Goal: Task Accomplishment & Management: Manage account settings

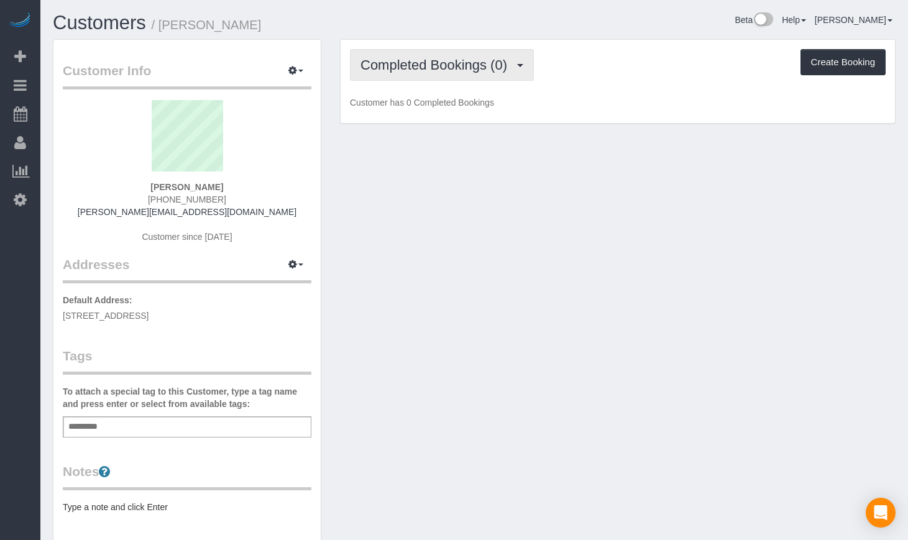
click at [437, 63] on span "Completed Bookings (0)" at bounding box center [437, 65] width 153 height 16
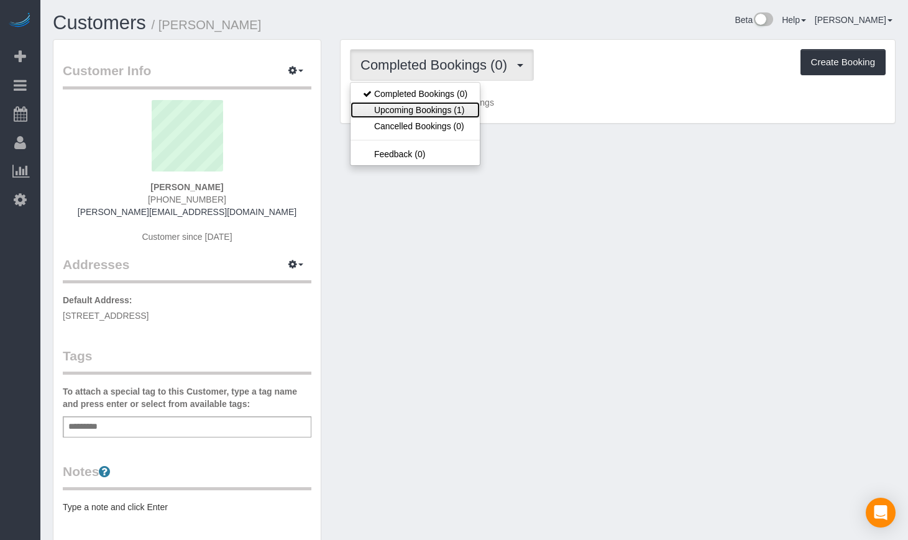
click at [425, 104] on link "Upcoming Bookings (1)" at bounding box center [415, 110] width 129 height 16
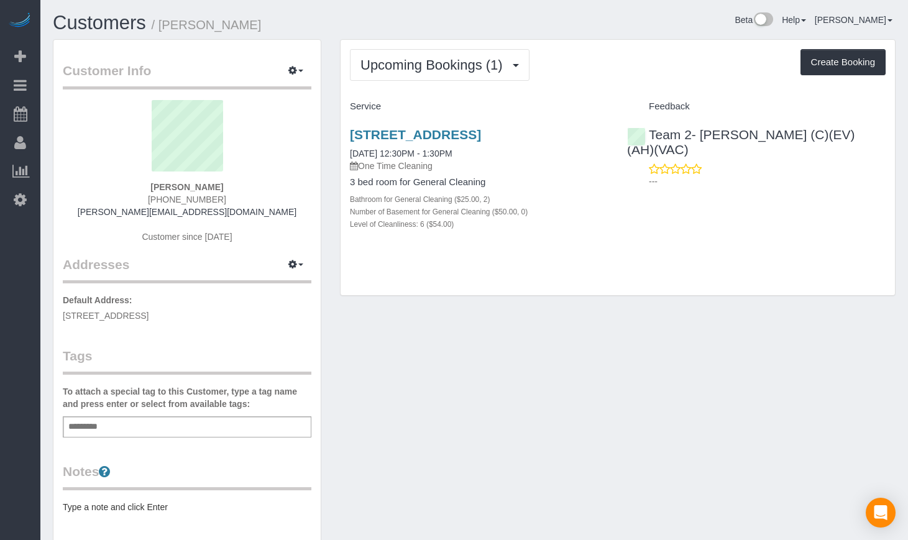
click at [426, 142] on h3 "6527 N Bosworth Ave Apt 2, Chicago, IL 60626" at bounding box center [479, 134] width 259 height 14
click at [426, 134] on link "6527 N Bosworth Ave Apt 2, Chicago, IL 60626" at bounding box center [415, 134] width 131 height 14
click at [120, 12] on link "Customers" at bounding box center [99, 23] width 93 height 22
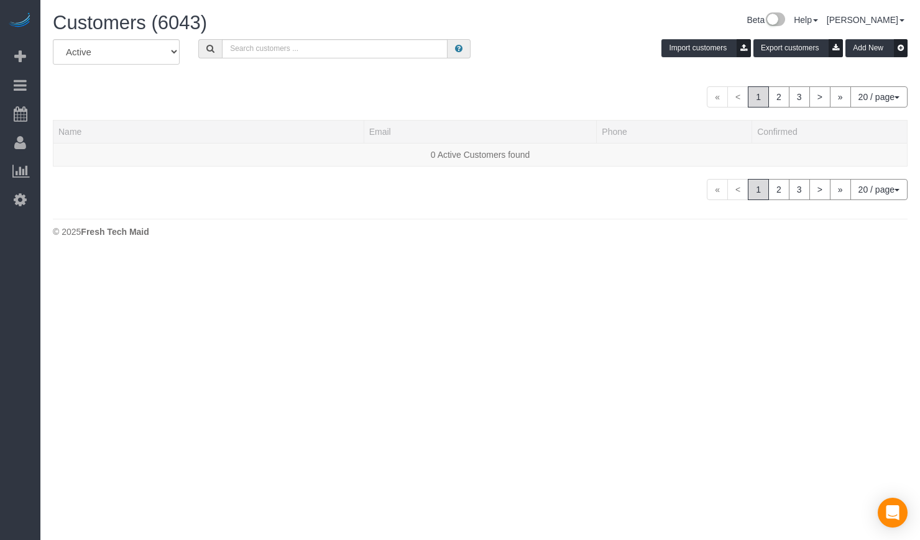
click at [321, 60] on div "All Active Archived Import customers Export customers Add New" at bounding box center [481, 56] width 874 height 35
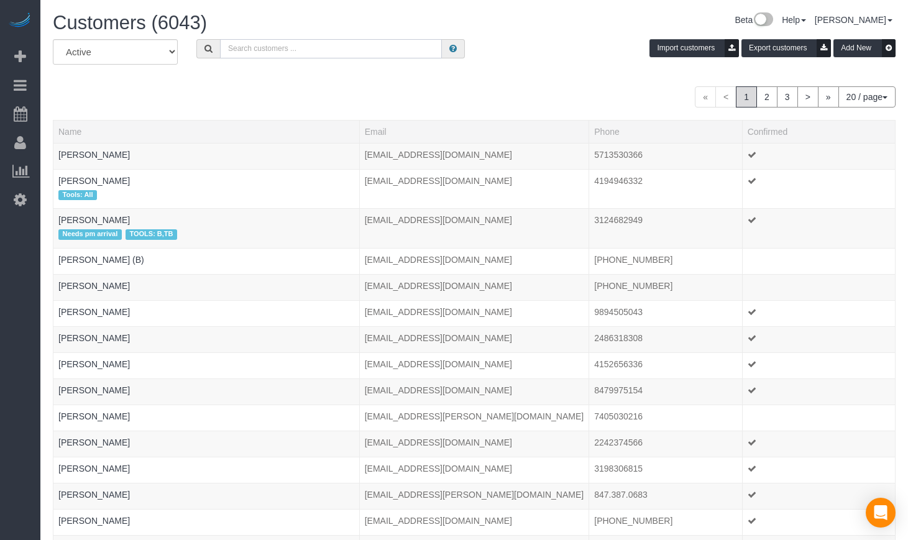
click at [318, 56] on input "text" at bounding box center [331, 48] width 222 height 19
type input "Claire Deshotel"
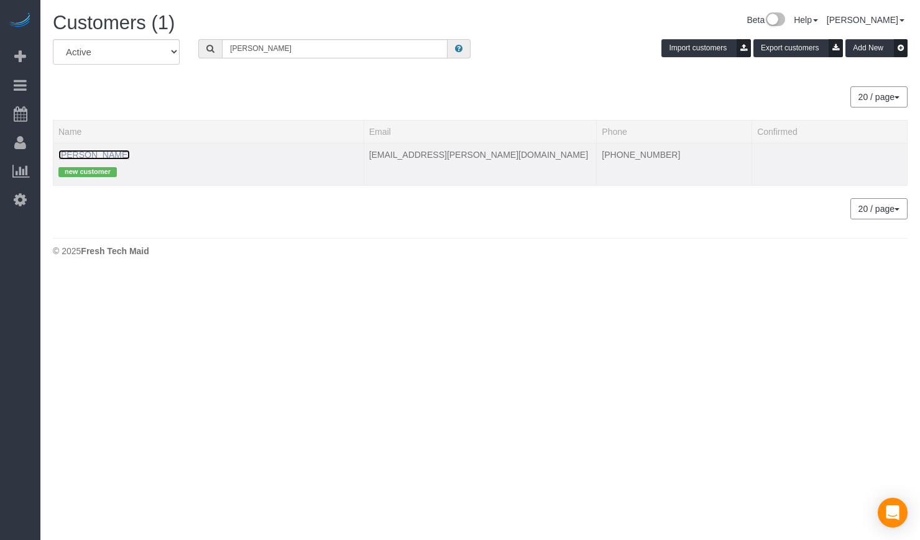
click at [118, 154] on link "Claire Deshotels" at bounding box center [94, 155] width 72 height 10
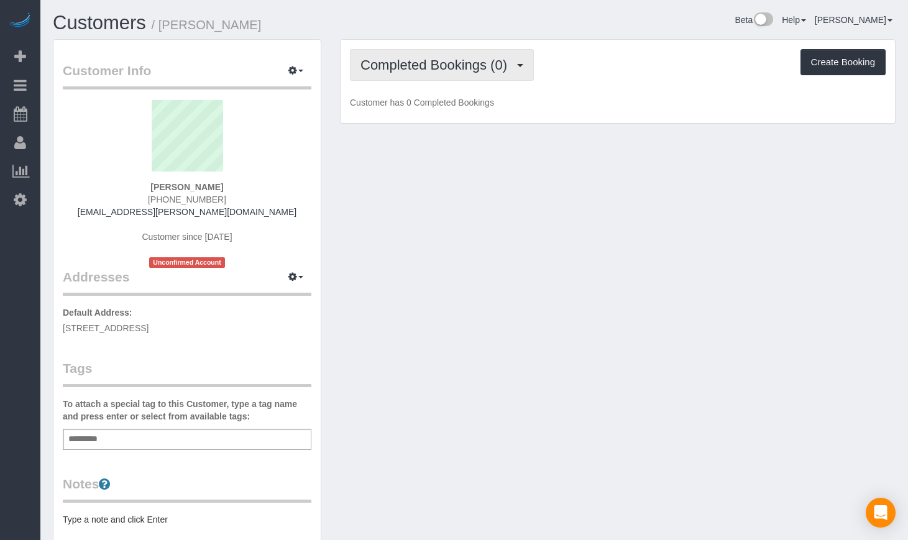
click at [452, 65] on span "Completed Bookings (0)" at bounding box center [437, 65] width 153 height 16
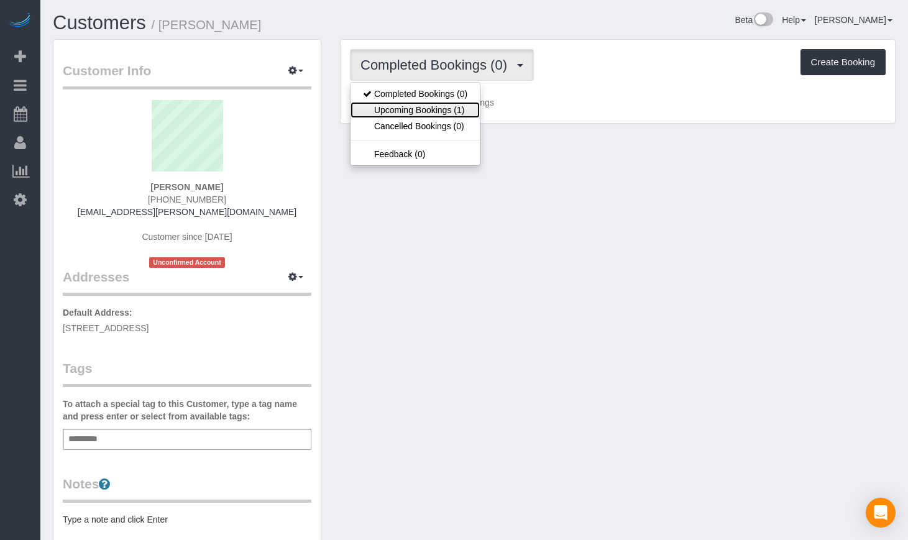
click at [441, 114] on link "Upcoming Bookings (1)" at bounding box center [415, 110] width 129 height 16
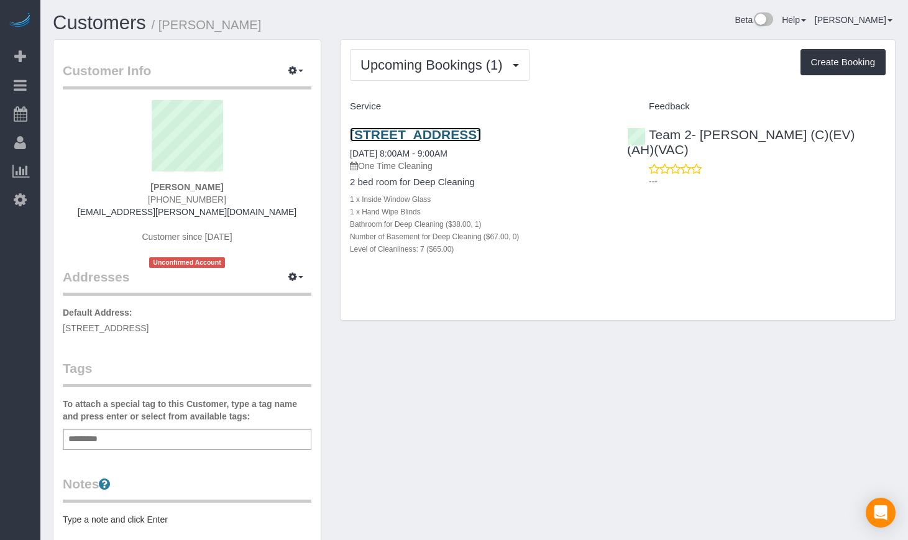
click at [472, 131] on link "1843 W Roscoe St. Apt 1, Chicago, IL 60657" at bounding box center [415, 134] width 131 height 14
click at [427, 136] on link "1843 W Roscoe St. Apt 1, Chicago, IL 60657" at bounding box center [415, 134] width 131 height 14
click at [417, 130] on link "1843 W Roscoe St. Apt 1, Chicago, IL 60657" at bounding box center [415, 134] width 131 height 14
click at [108, 21] on link "Customers" at bounding box center [99, 23] width 93 height 22
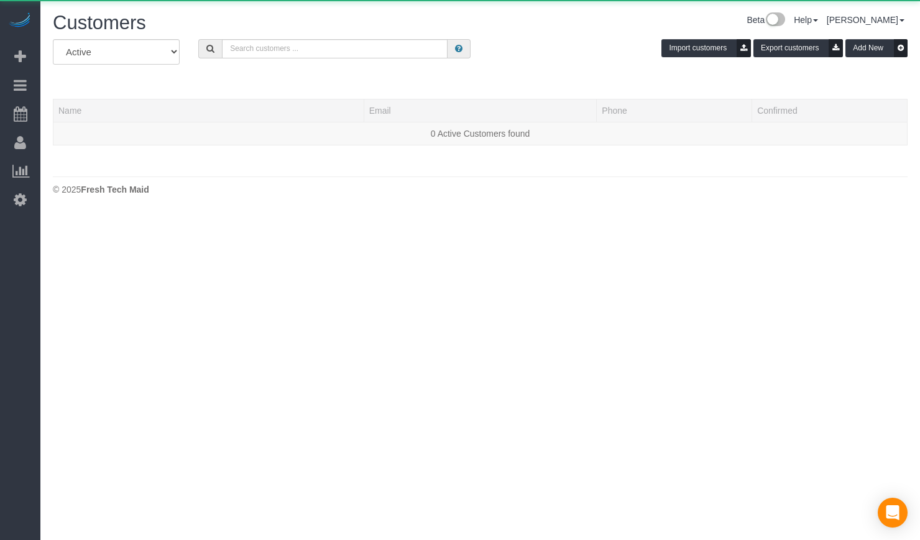
click at [382, 58] on div "All Active Archived Import customers Export customers Add New" at bounding box center [481, 56] width 874 height 35
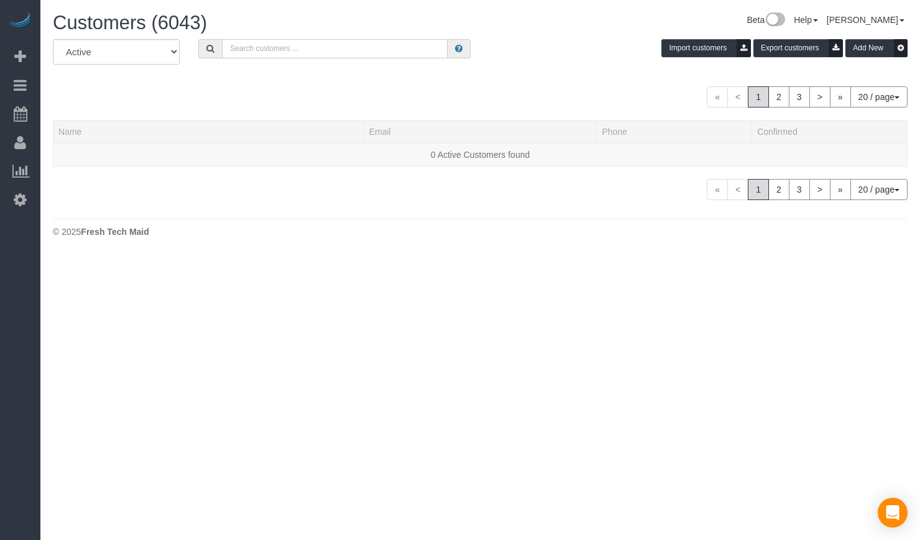
click at [369, 52] on input "text" at bounding box center [335, 48] width 226 height 19
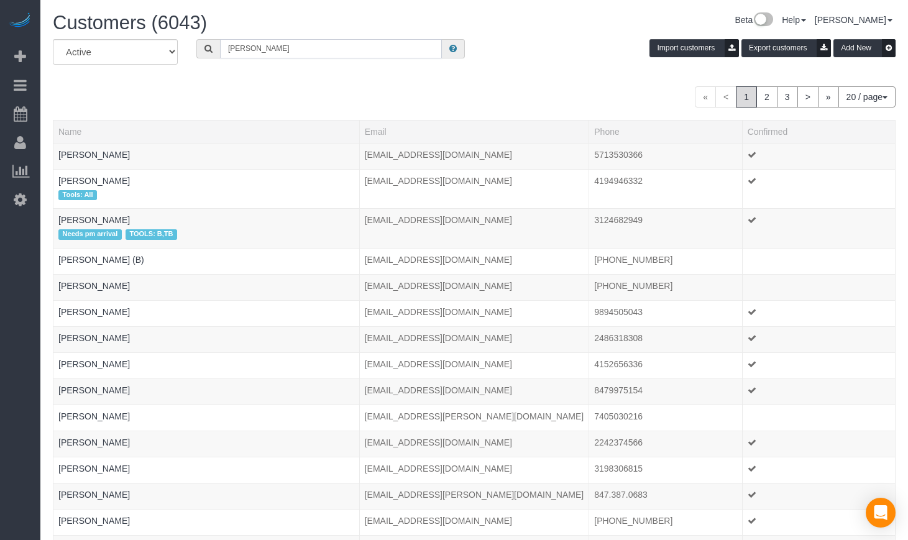
type input "Ananth Shankar"
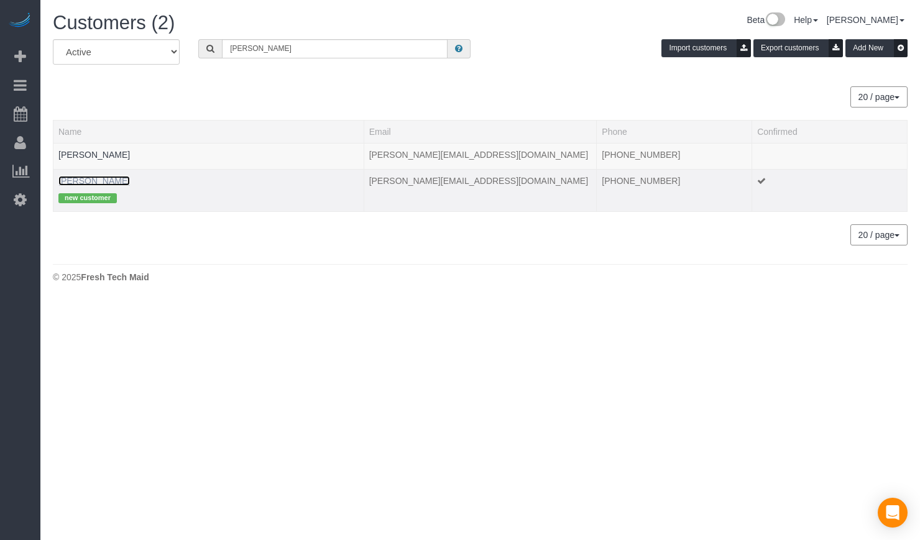
click at [79, 179] on link "Ananth Shankar" at bounding box center [94, 181] width 72 height 10
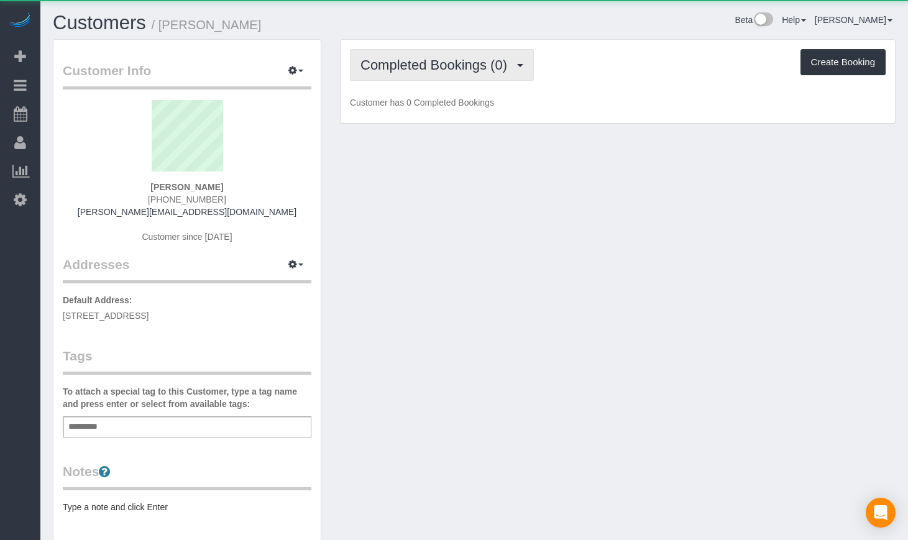
click at [421, 58] on span "Completed Bookings (0)" at bounding box center [437, 65] width 153 height 16
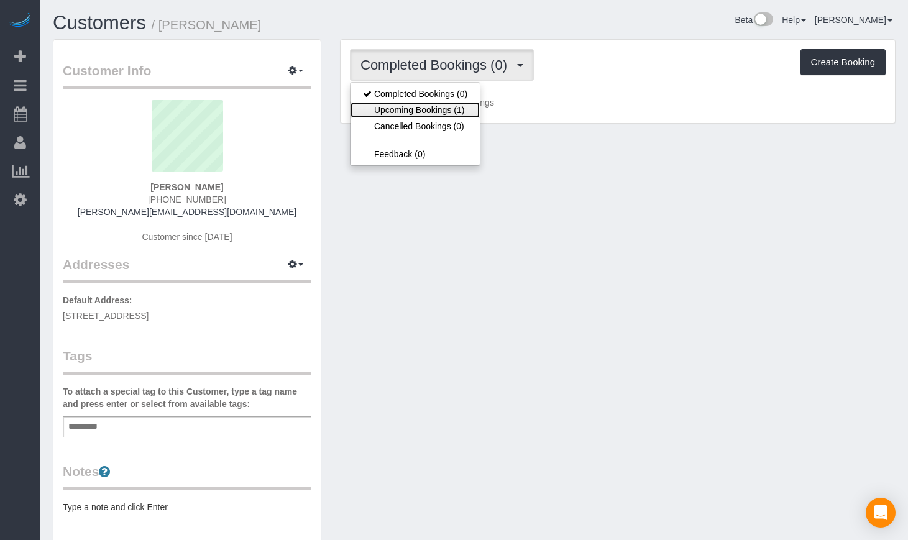
click at [415, 108] on link "Upcoming Bookings (1)" at bounding box center [415, 110] width 129 height 16
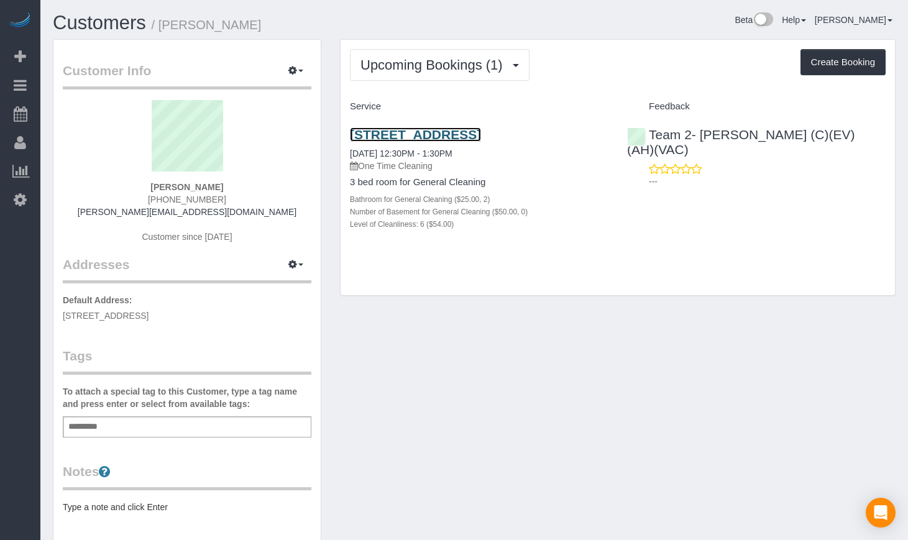
click at [451, 129] on link "6527 N Bosworth Ave Apt 2, Chicago, IL 60626" at bounding box center [415, 134] width 131 height 14
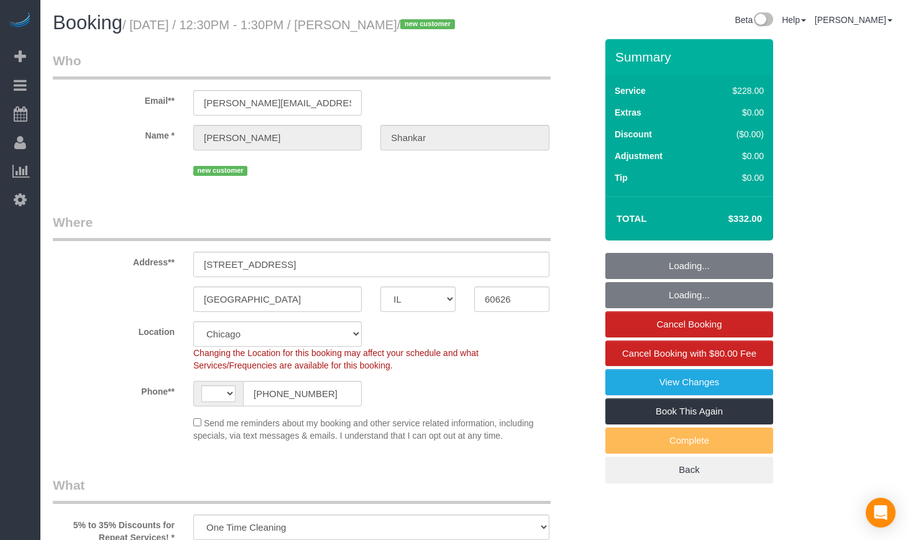
select select "IL"
select select "object:351"
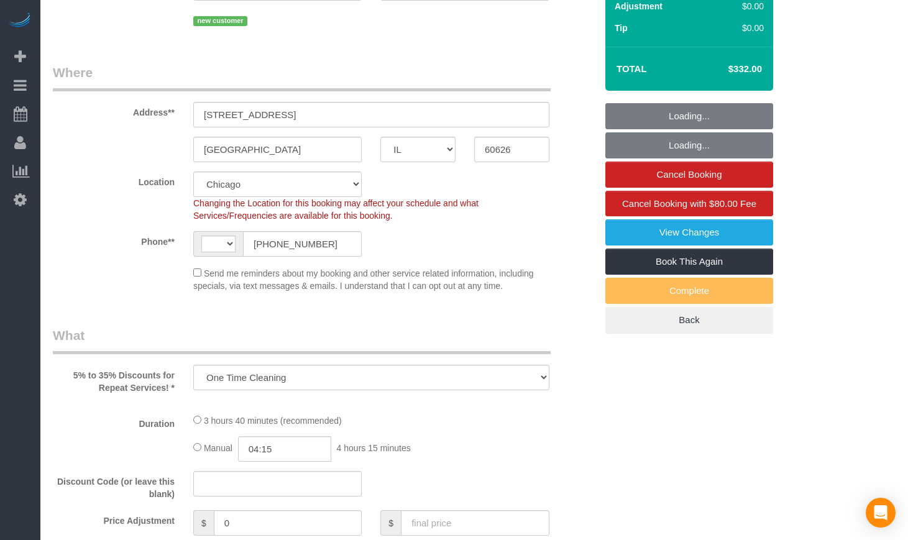
select select "string:[GEOGRAPHIC_DATA]"
select select "number:1"
select select "number:58"
select select "number:139"
select select "number:106"
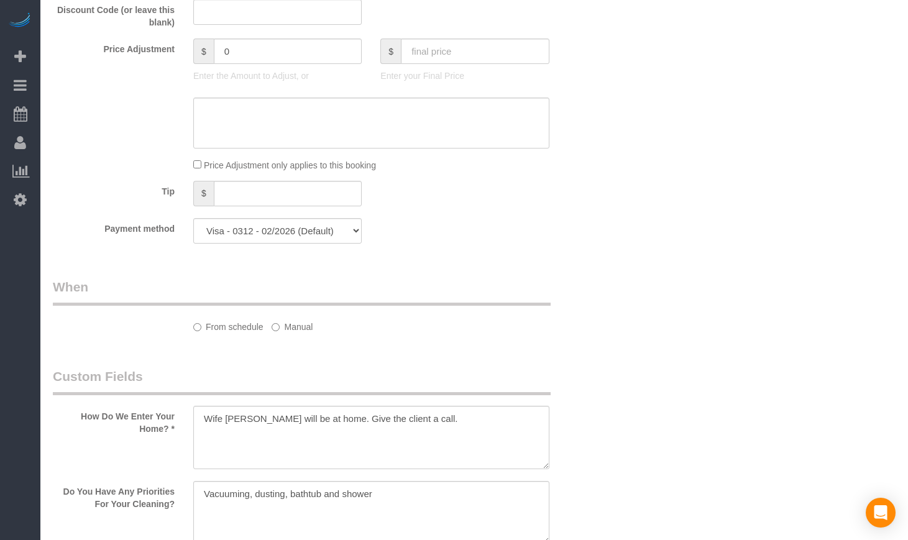
select select "512"
select select "2"
select select "6"
select select "spot1"
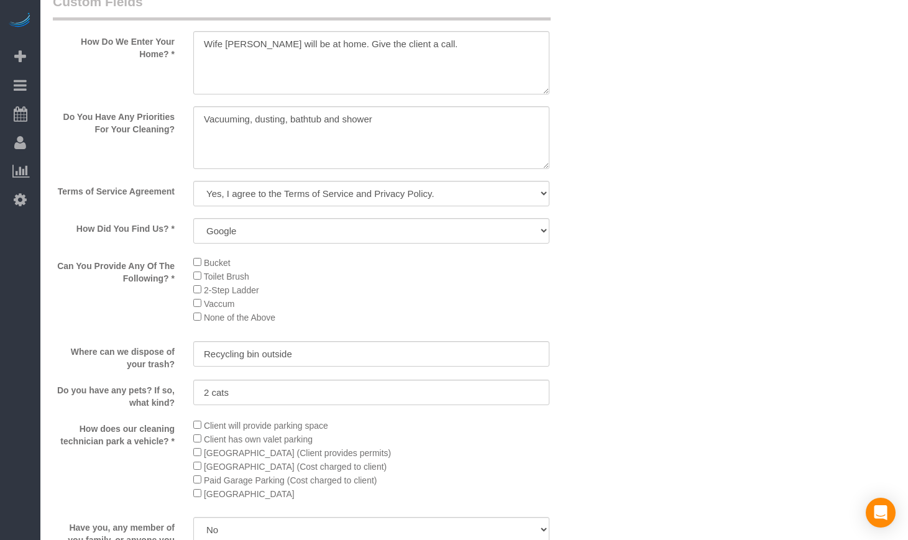
select select "2"
select select "6"
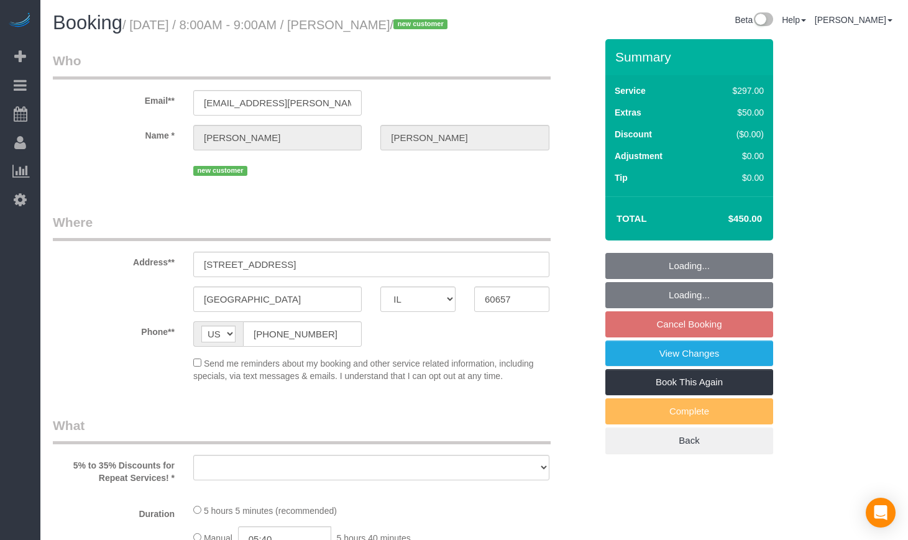
select select "IL"
select select "number:1"
select select "number:58"
select select "number:139"
select select "number:106"
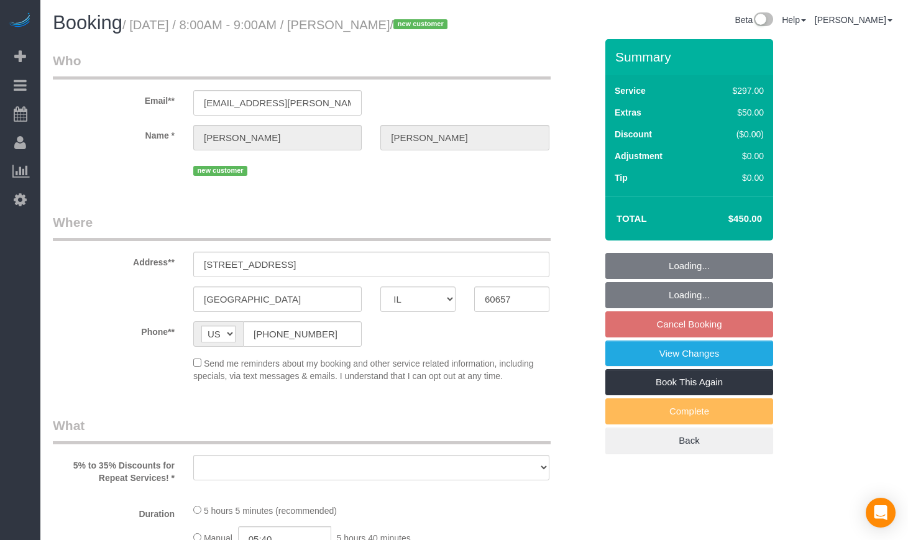
select select "object:1051"
select select "513"
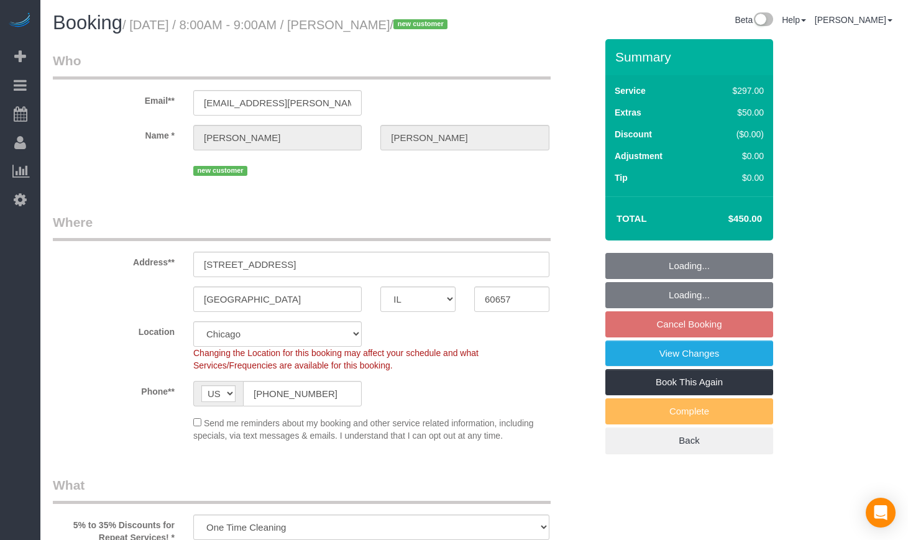
select select "spot1"
select select "7"
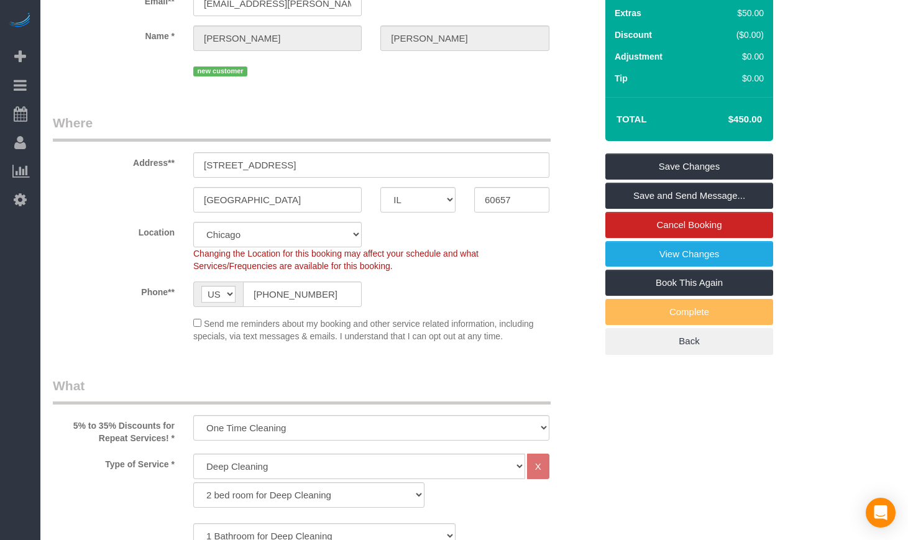
scroll to position [104, 0]
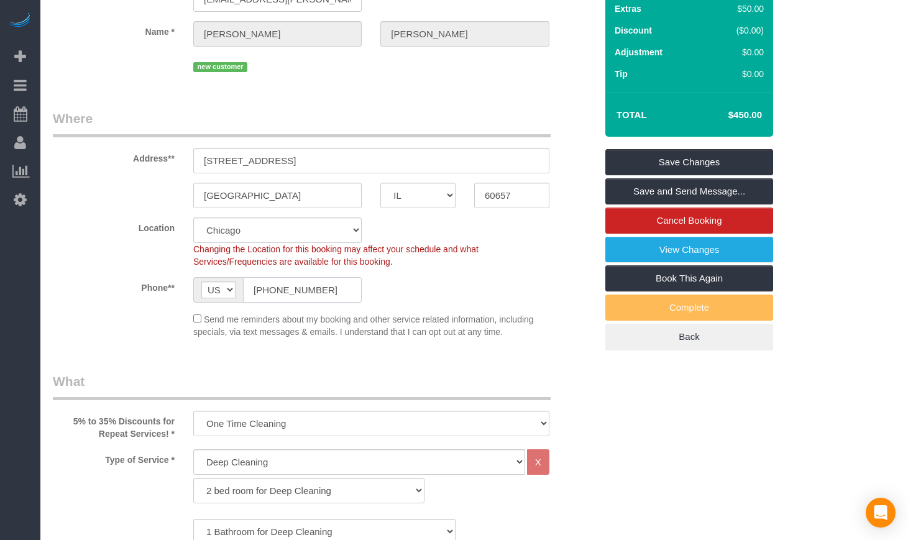
drag, startPoint x: 338, startPoint y: 313, endPoint x: 217, endPoint y: 308, distance: 121.3
click at [217, 303] on div "AF AL DZ AD AO AI AQ AG AR AM AW AU AT AZ BS BH BD BB BY BE BZ BJ BM BT BO BA B…" at bounding box center [277, 289] width 168 height 25
click at [507, 303] on div "Phone** AF AL DZ AD AO AI AQ AG AR AM AW AU AT AZ BS BH BD BB BY BE BZ BJ BM BT…" at bounding box center [325, 289] width 562 height 25
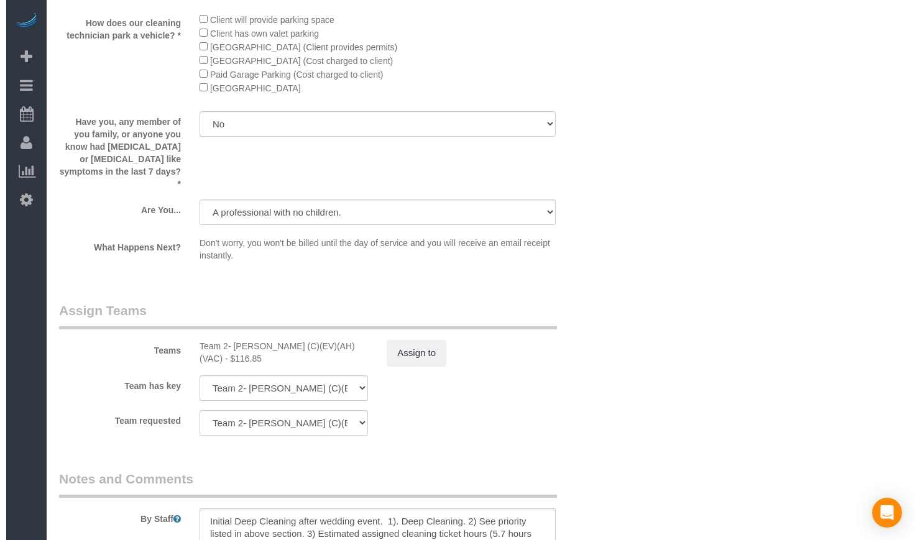
scroll to position [1969, 0]
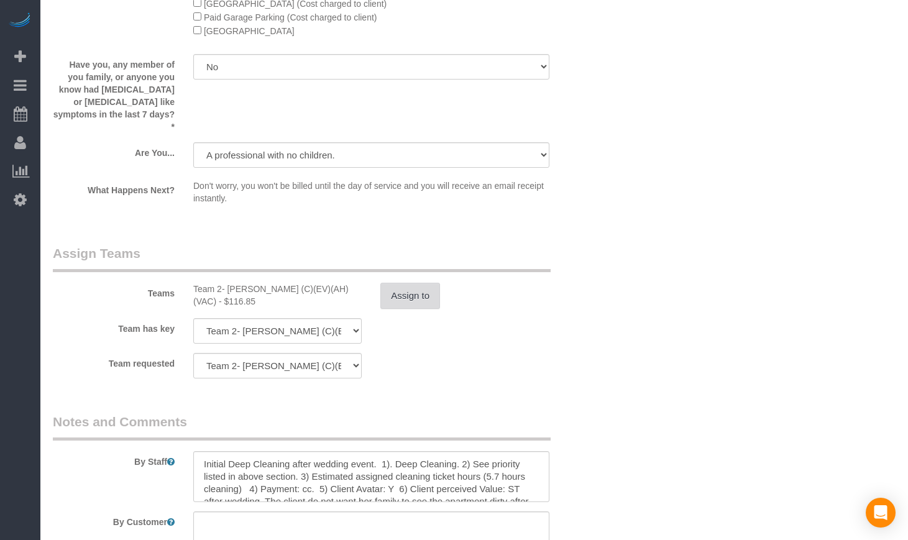
click at [421, 296] on button "Assign to" at bounding box center [411, 296] width 60 height 26
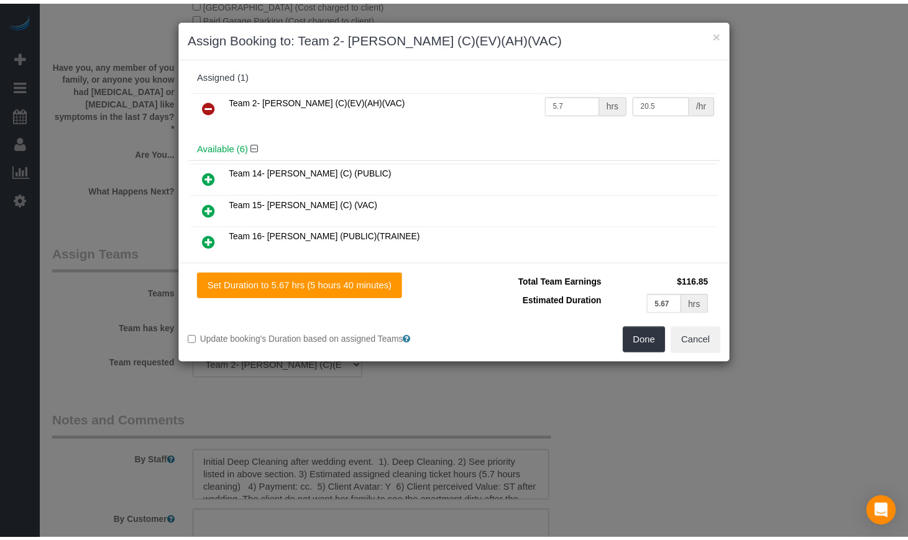
scroll to position [0, 0]
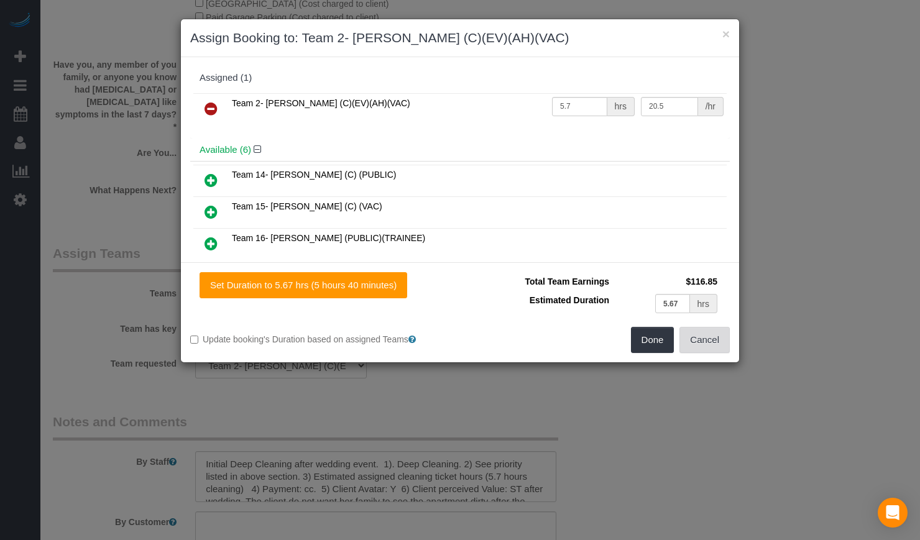
click at [712, 347] on button "Cancel" at bounding box center [705, 340] width 50 height 26
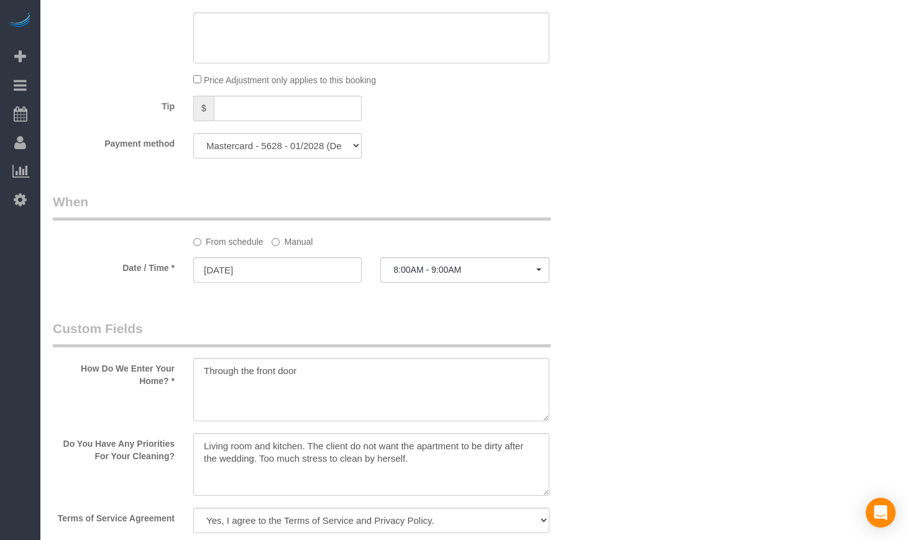
scroll to position [1140, 0]
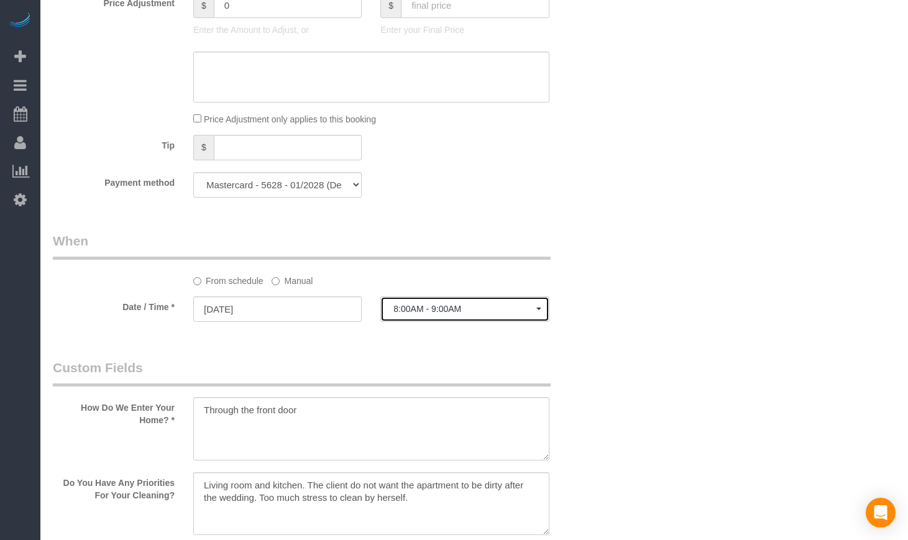
click at [529, 322] on button "8:00AM - 9:00AM" at bounding box center [465, 309] width 168 height 25
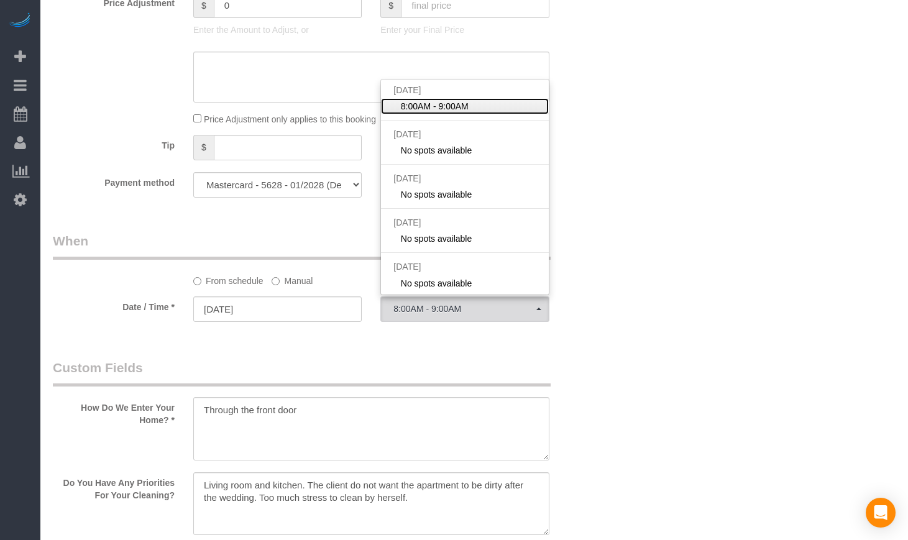
scroll to position [0, 0]
click at [627, 152] on div "Who Email** claire.deshotels@gmail.com Name * Claire Deshotels new customer Whe…" at bounding box center [474, 217] width 843 height 2634
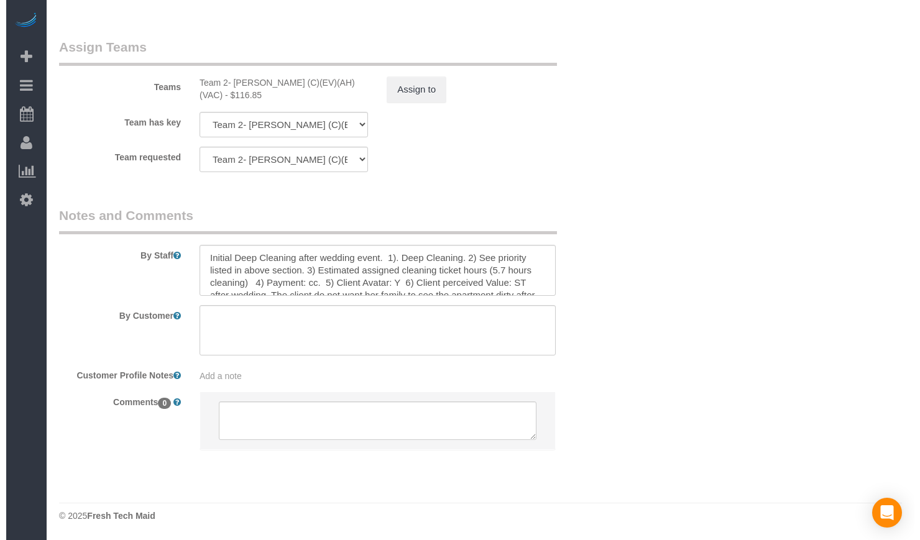
scroll to position [2184, 0]
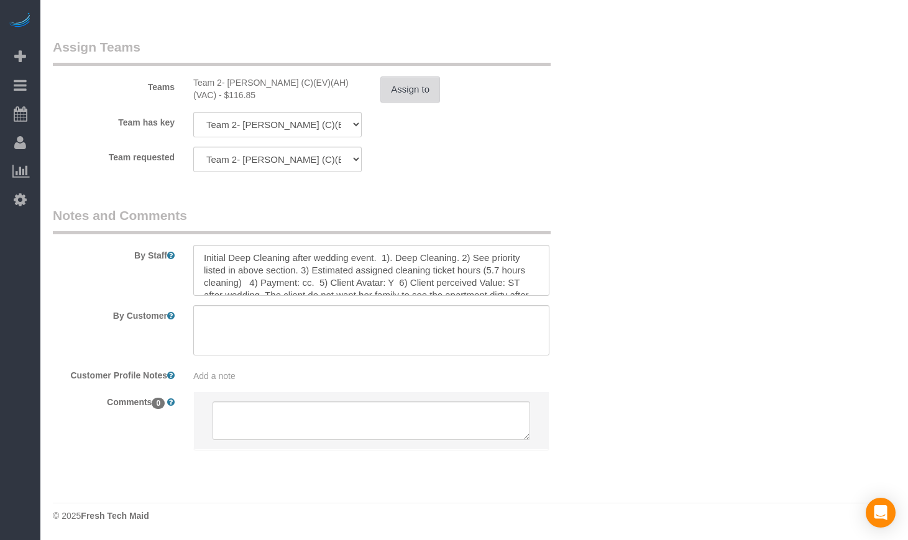
click at [438, 88] on button "Assign to" at bounding box center [411, 89] width 60 height 26
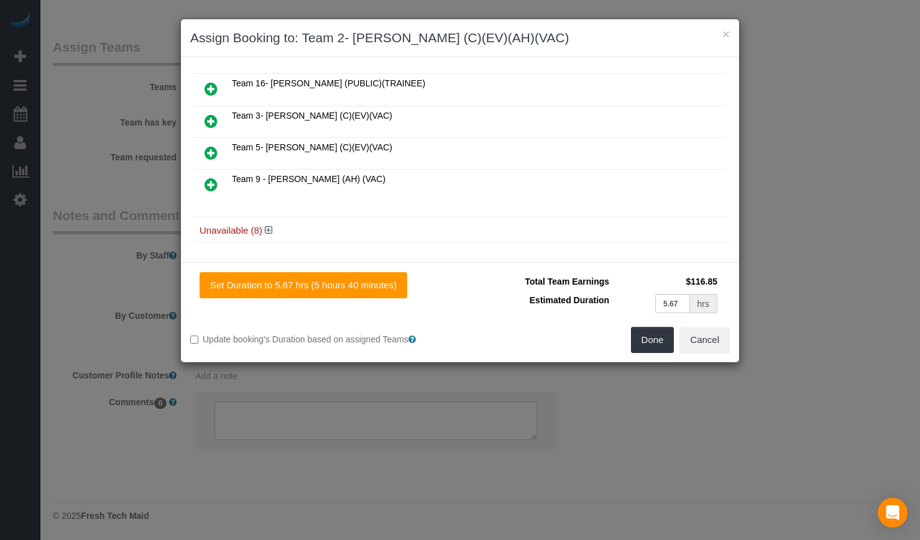
scroll to position [156, 0]
click at [274, 229] on h4 "Unavailable (8)" at bounding box center [460, 229] width 521 height 11
click at [270, 228] on icon at bounding box center [268, 228] width 7 height 9
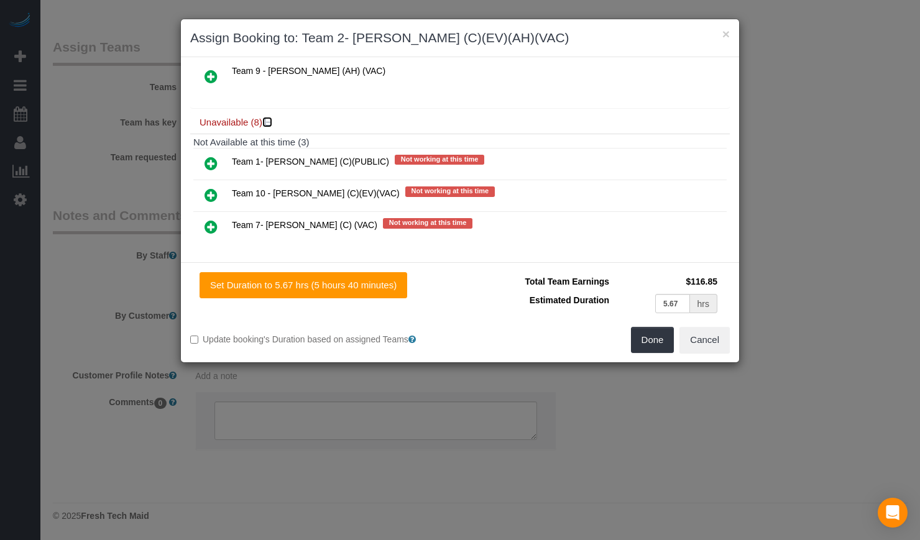
scroll to position [260, 0]
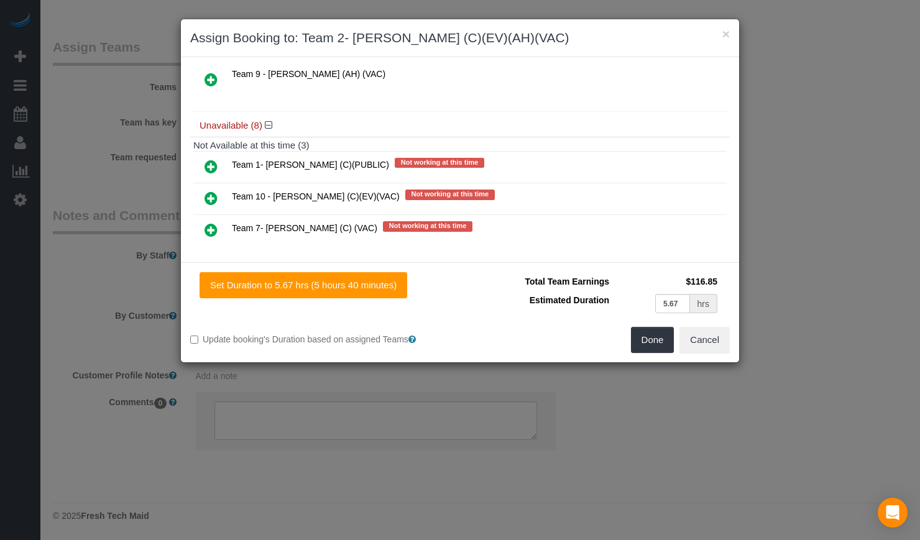
click at [213, 202] on icon at bounding box center [211, 198] width 13 height 15
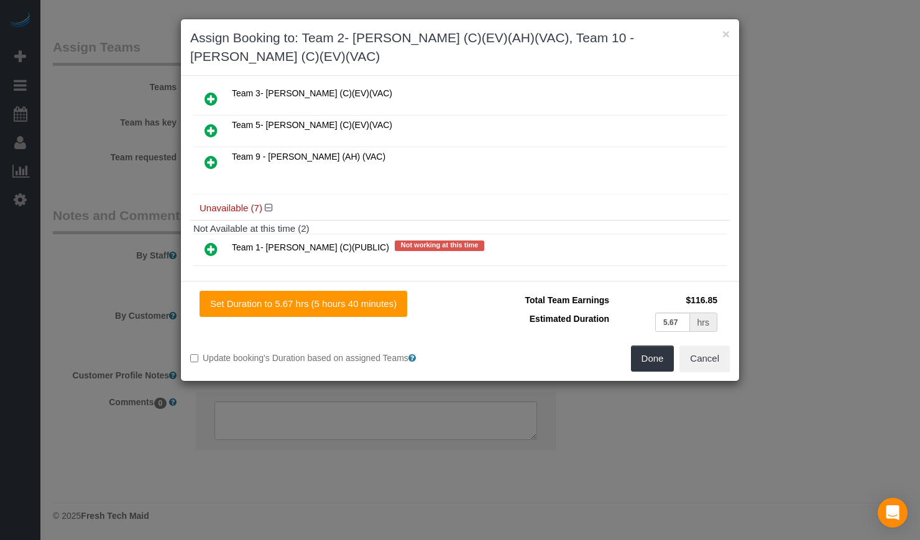
scroll to position [0, 0]
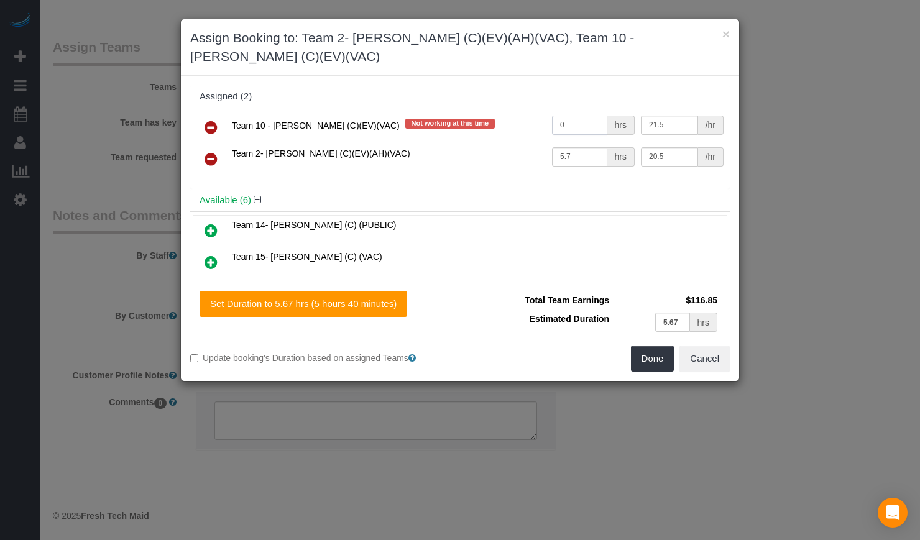
drag, startPoint x: 572, startPoint y: 109, endPoint x: 524, endPoint y: 109, distance: 47.9
click at [524, 112] on tr "Team 10 - Susanna (C)(EV)(VAC) Not working at this time 0 hrs 21.5 /hr" at bounding box center [459, 128] width 533 height 32
click at [576, 116] on input "0" at bounding box center [579, 125] width 55 height 19
paste input "2.8"
paste input "text"
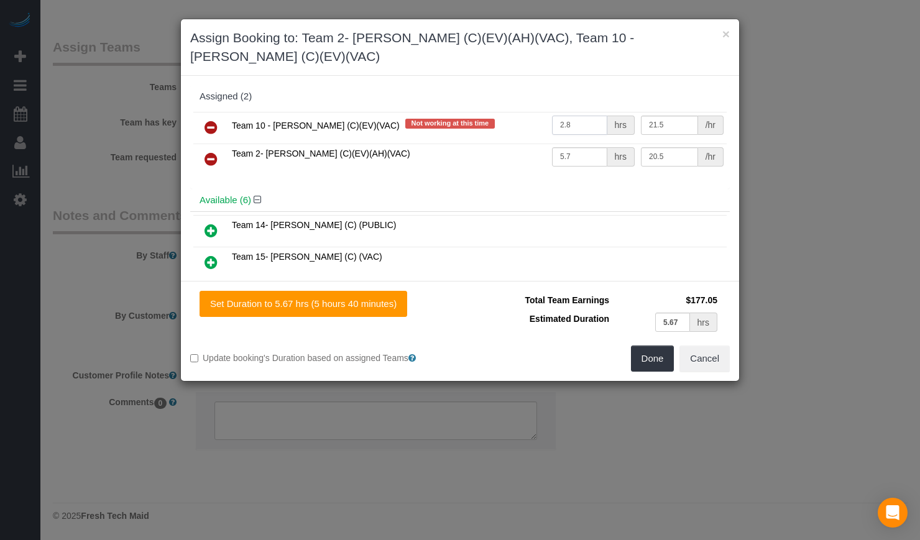
type input "2.8"
click at [573, 147] on input "5.7" at bounding box center [579, 156] width 55 height 19
paste input "2.8"
type input "2.8"
click at [549, 189] on div "Available (6)" at bounding box center [460, 200] width 540 height 23
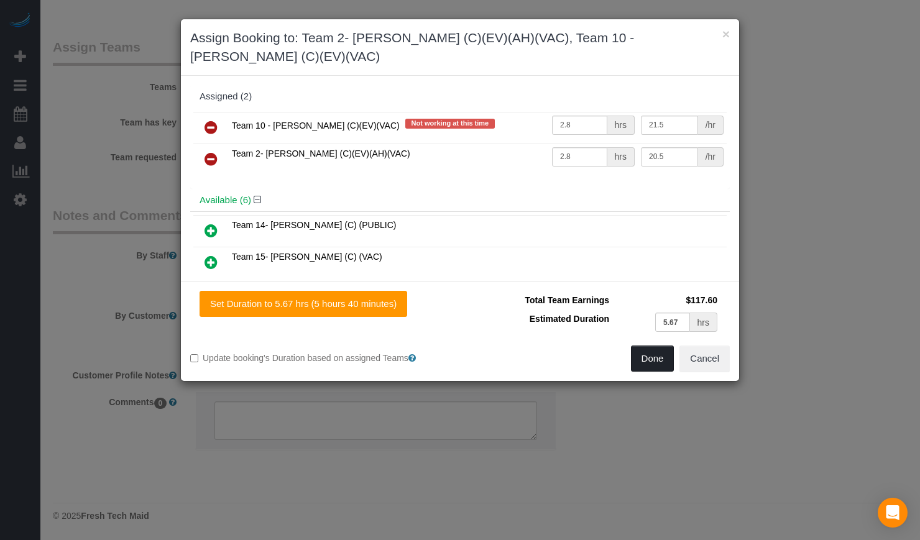
click at [649, 346] on button "Done" at bounding box center [653, 359] width 44 height 26
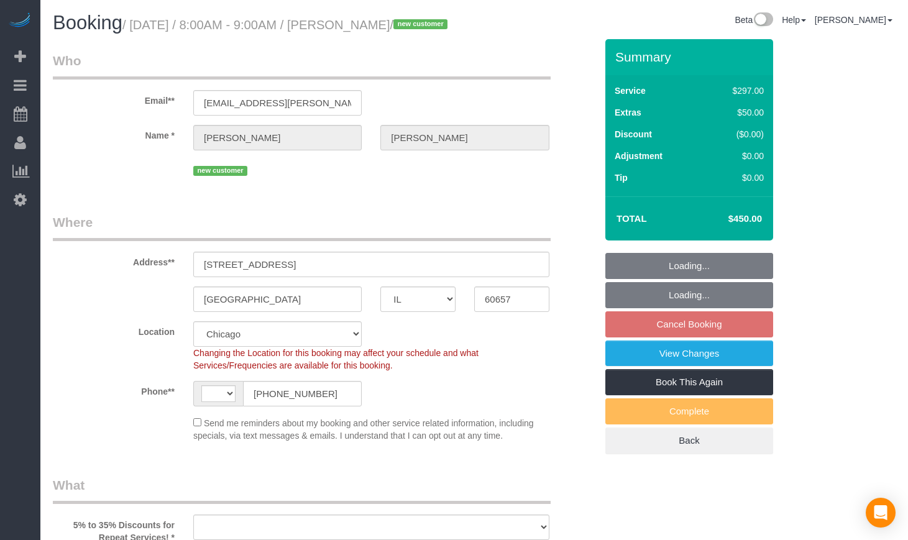
select select "IL"
select select "number:1"
select select "number:58"
select select "number:139"
select select "number:106"
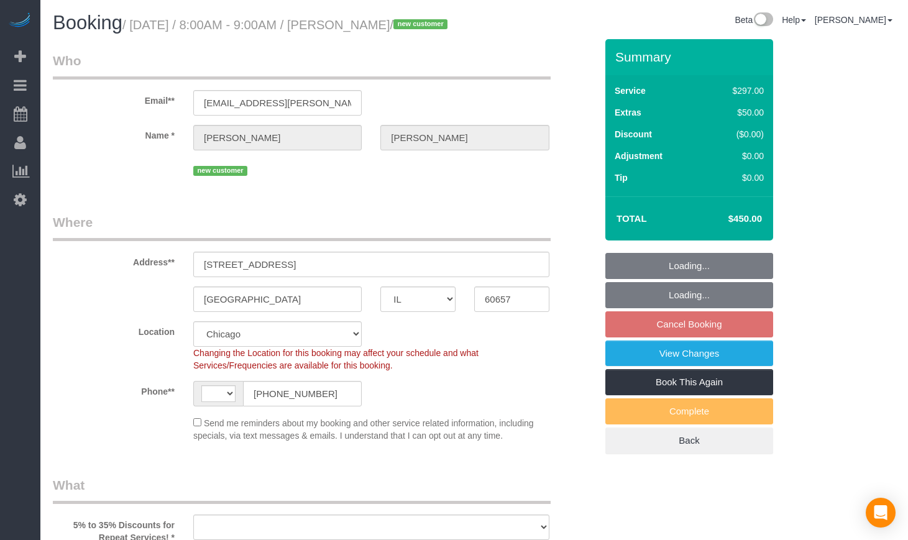
select select "513"
select select "7"
select select "string:[GEOGRAPHIC_DATA]"
select select "object:958"
select select "7"
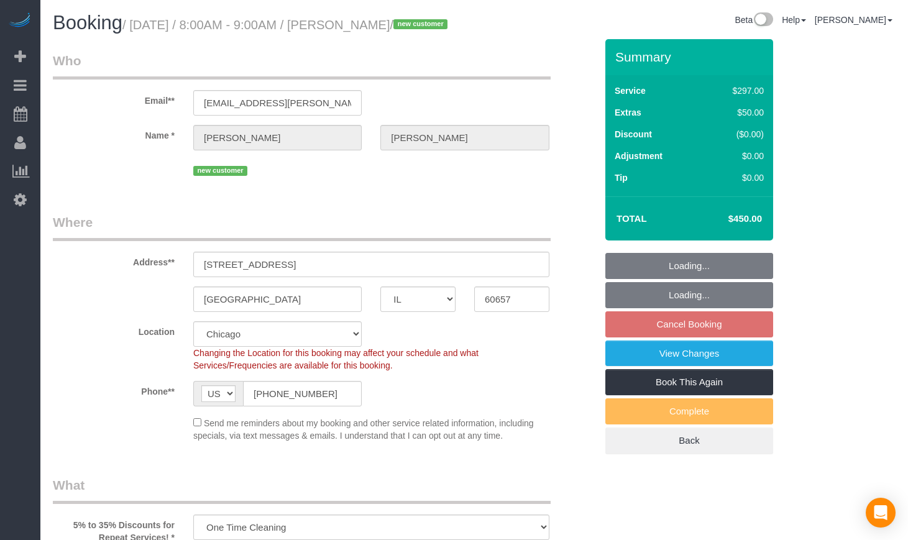
select select "object:1117"
select select "spot1"
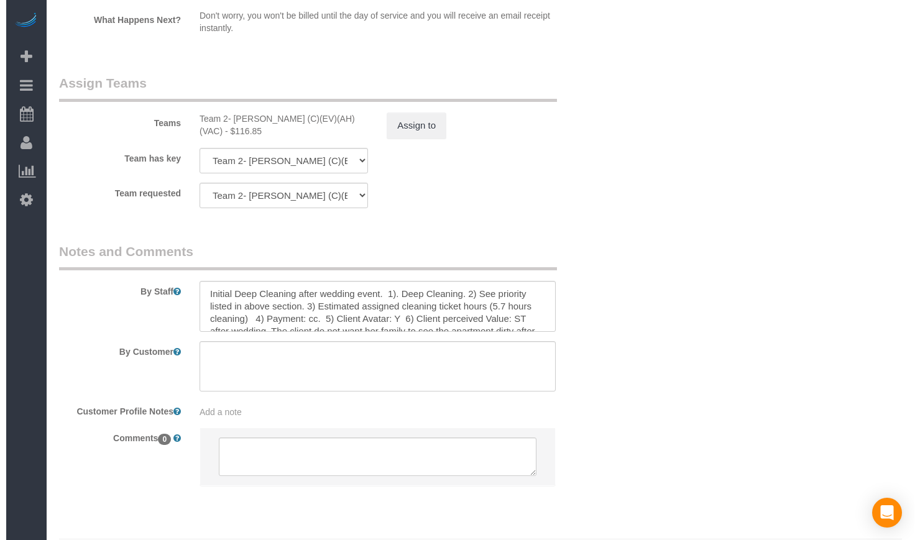
scroll to position [2176, 0]
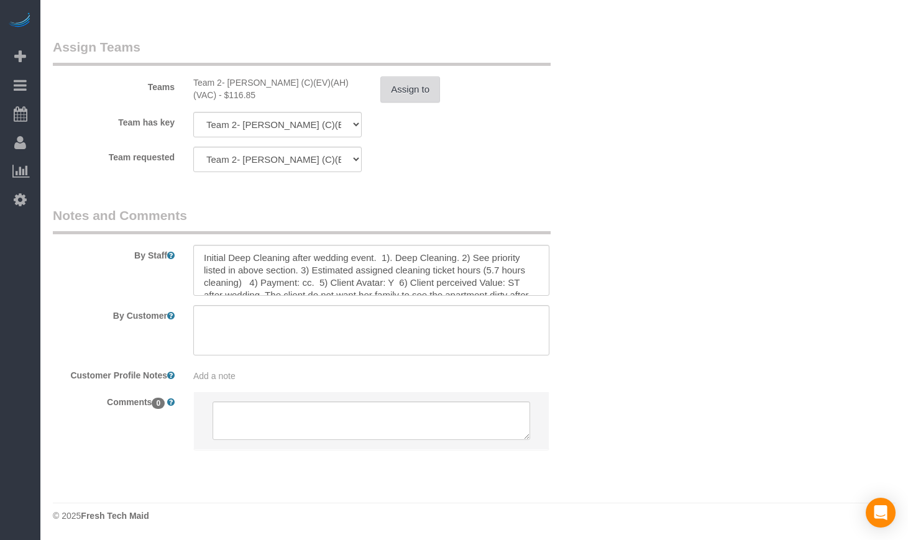
click at [408, 95] on button "Assign to" at bounding box center [411, 89] width 60 height 26
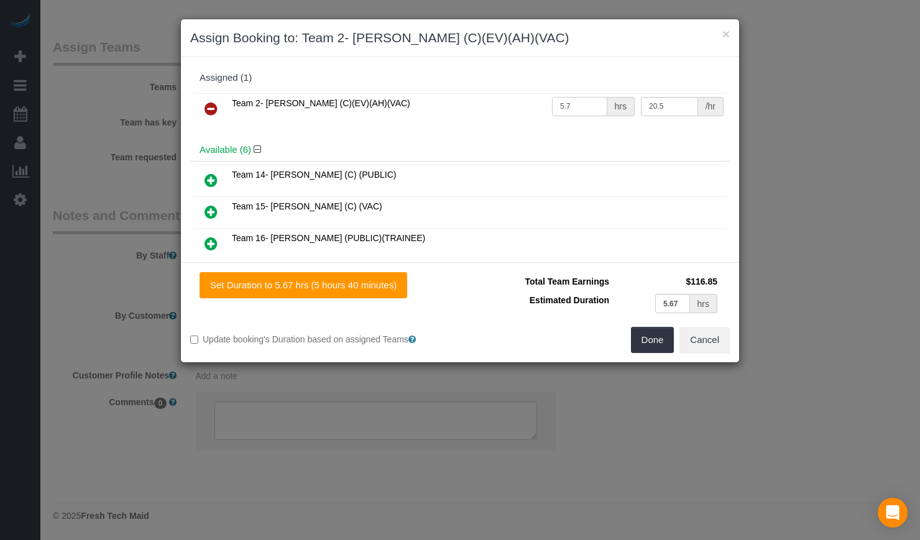
drag, startPoint x: 581, startPoint y: 100, endPoint x: 478, endPoint y: 91, distance: 103.0
click at [478, 91] on div "Team 2- Jannette (C)(EV)(AH)(VAC) 5.7 hrs 20.5 /hr" at bounding box center [460, 114] width 540 height 48
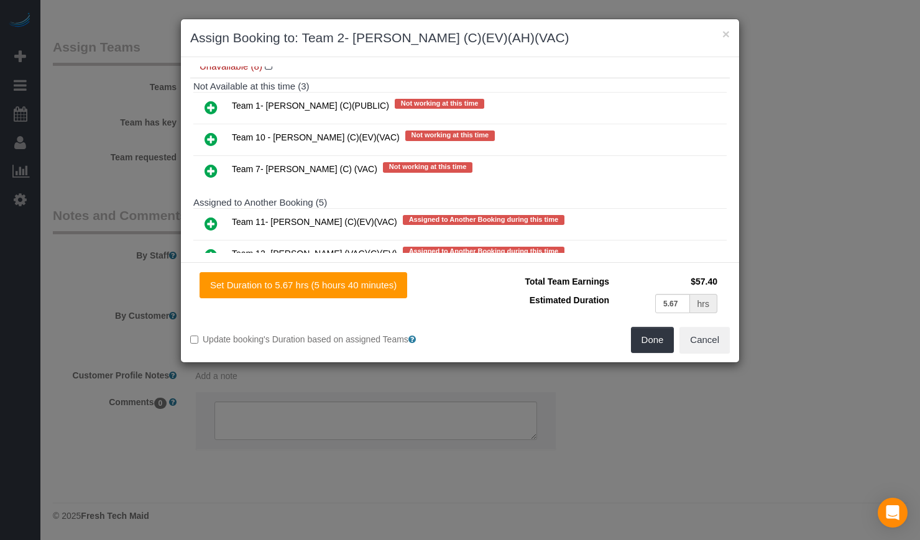
scroll to position [311, 0]
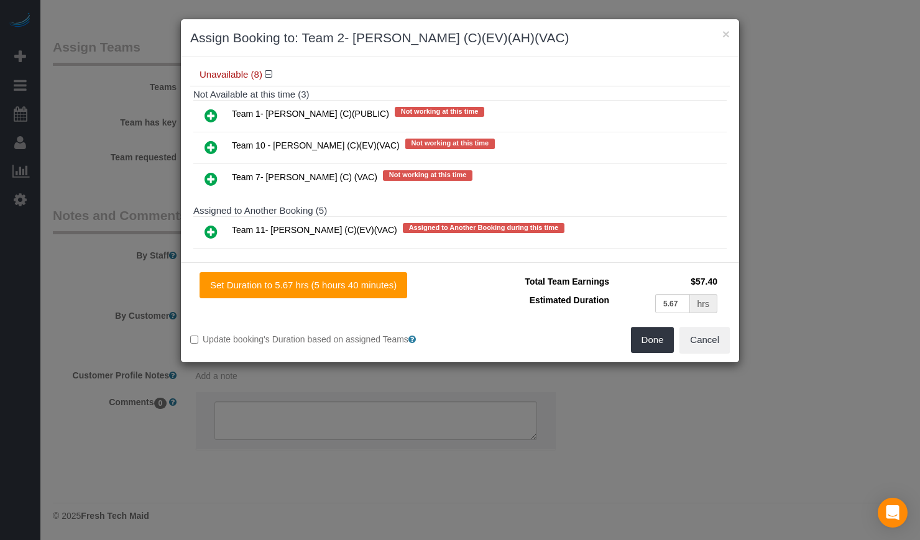
type input "2.8"
click at [215, 147] on icon at bounding box center [211, 147] width 13 height 15
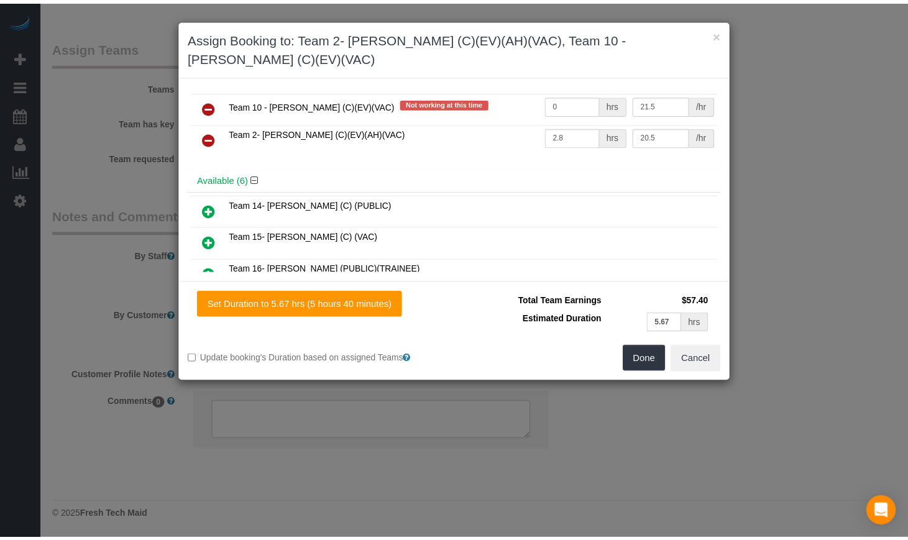
scroll to position [0, 0]
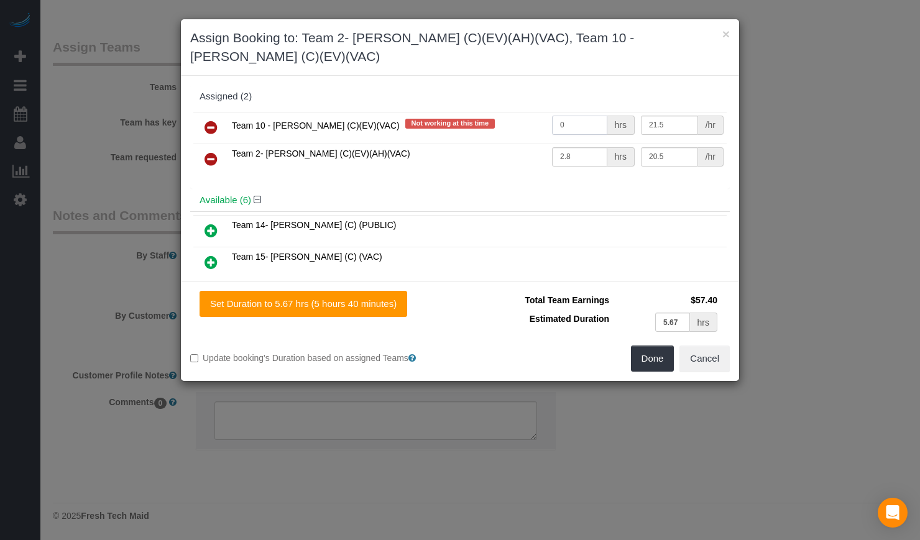
drag, startPoint x: 576, startPoint y: 108, endPoint x: 427, endPoint y: 105, distance: 149.3
click at [489, 112] on tr "Team 10 - Susanna (C)(EV)(VAC) Not working at this time 0 hrs 21.5 /hr" at bounding box center [459, 128] width 533 height 32
type input "2.8"
click at [448, 281] on div "Set Duration to 5.67 hrs (5 hours 40 minutes) Total Team Earnings $117.60 Estim…" at bounding box center [460, 331] width 558 height 100
click at [727, 28] on button "×" at bounding box center [725, 33] width 7 height 13
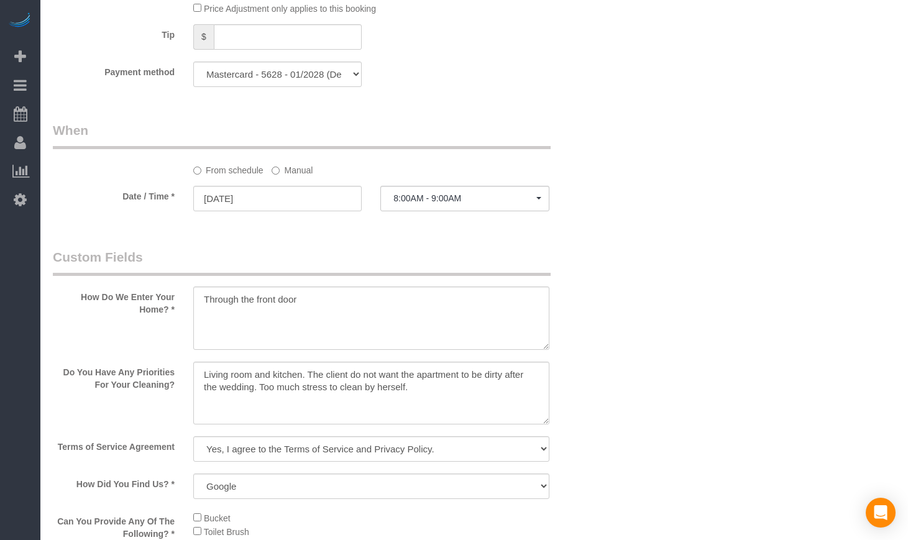
scroll to position [1243, 0]
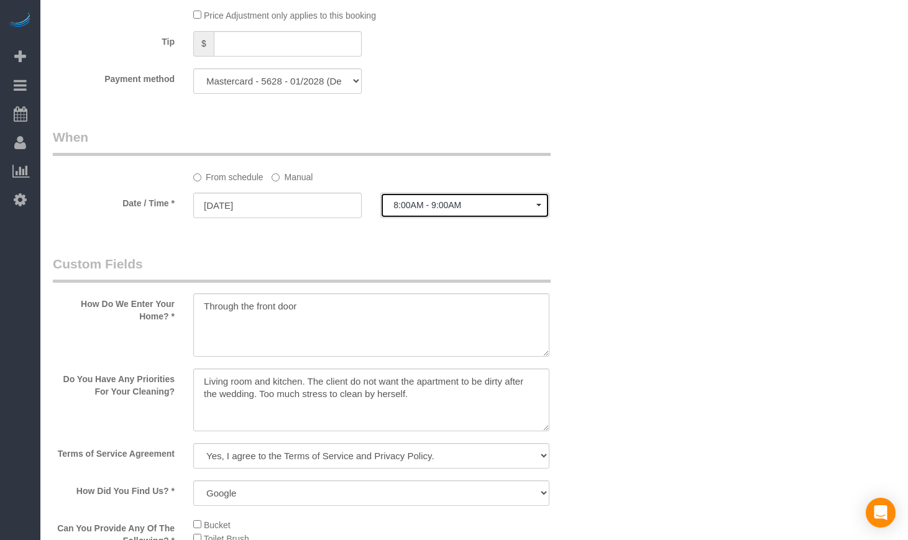
click at [547, 218] on button "8:00AM - 9:00AM" at bounding box center [465, 205] width 168 height 25
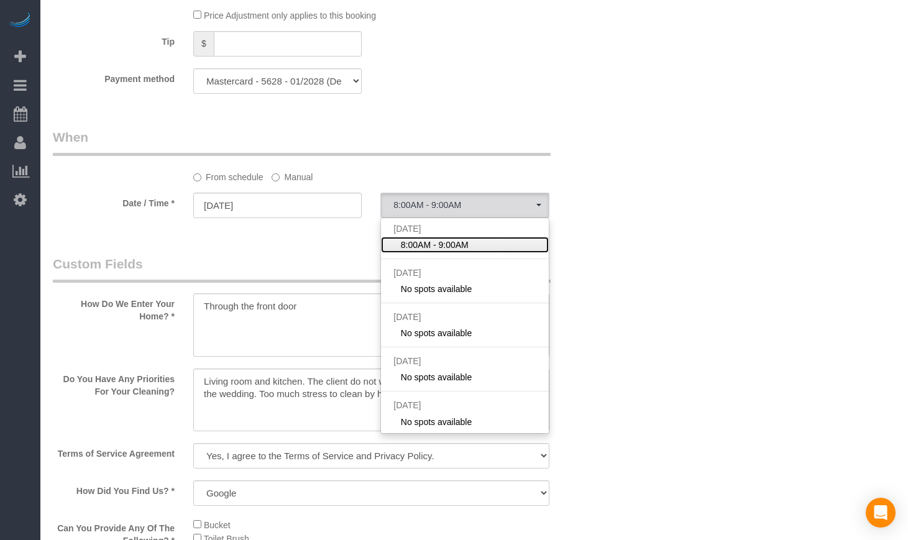
scroll to position [0, 0]
click at [712, 274] on div "Who Email** claire.deshotels@gmail.com Name * Claire Deshotels new customer Whe…" at bounding box center [474, 113] width 843 height 2634
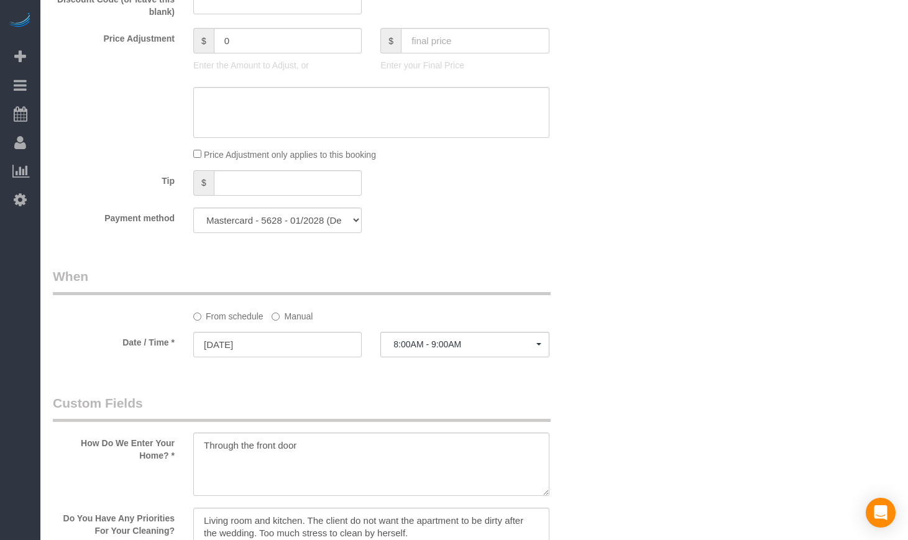
scroll to position [1148, 0]
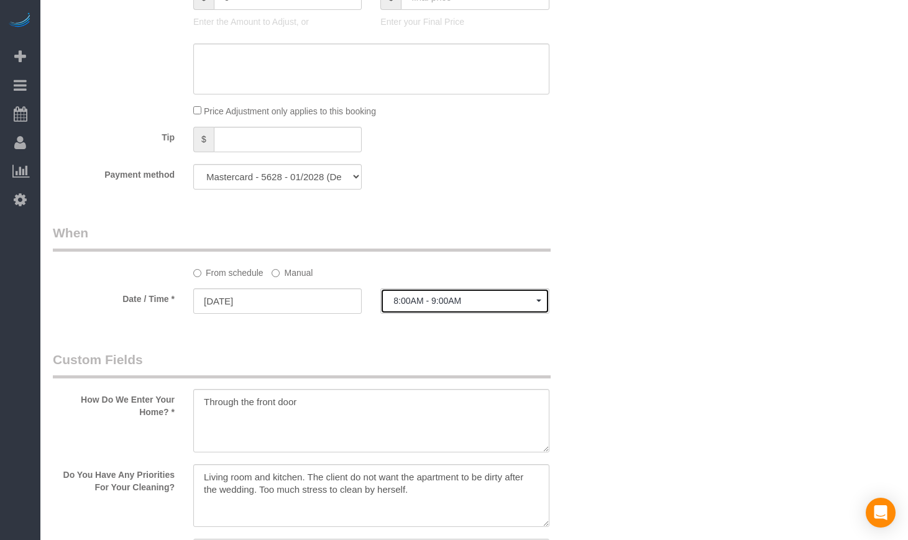
click at [530, 306] on span "8:00AM - 9:00AM" at bounding box center [465, 301] width 142 height 10
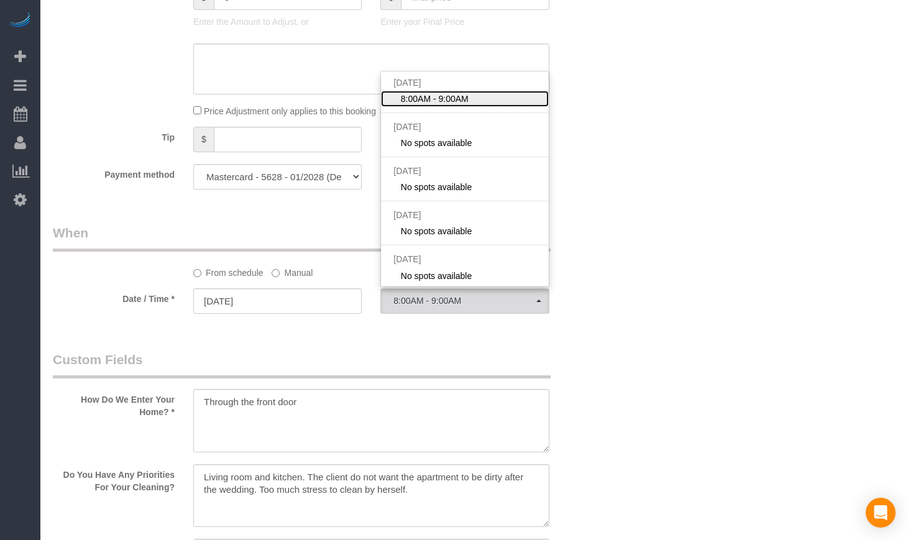
scroll to position [1, 0]
click at [602, 269] on div "From schedule Manual" at bounding box center [325, 251] width 562 height 55
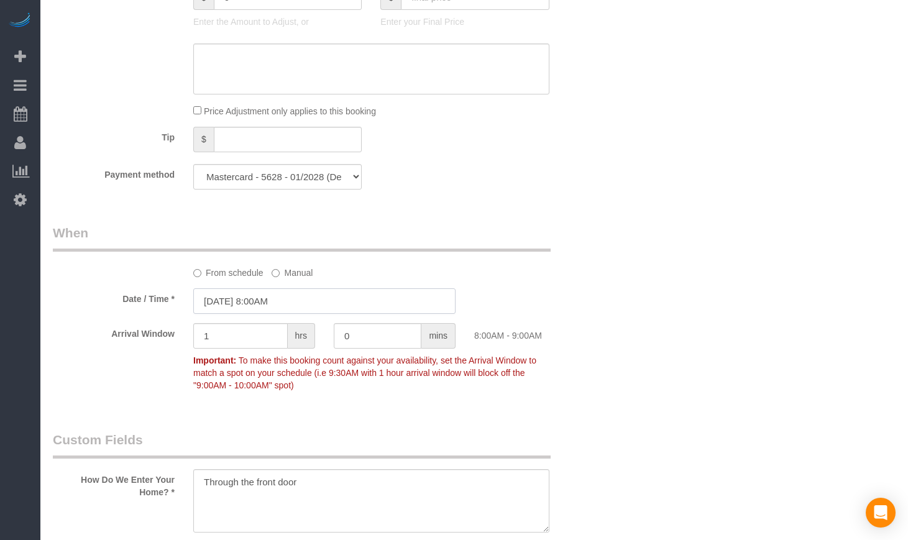
click at [260, 314] on input "09/02/2025 8:00AM" at bounding box center [324, 300] width 262 height 25
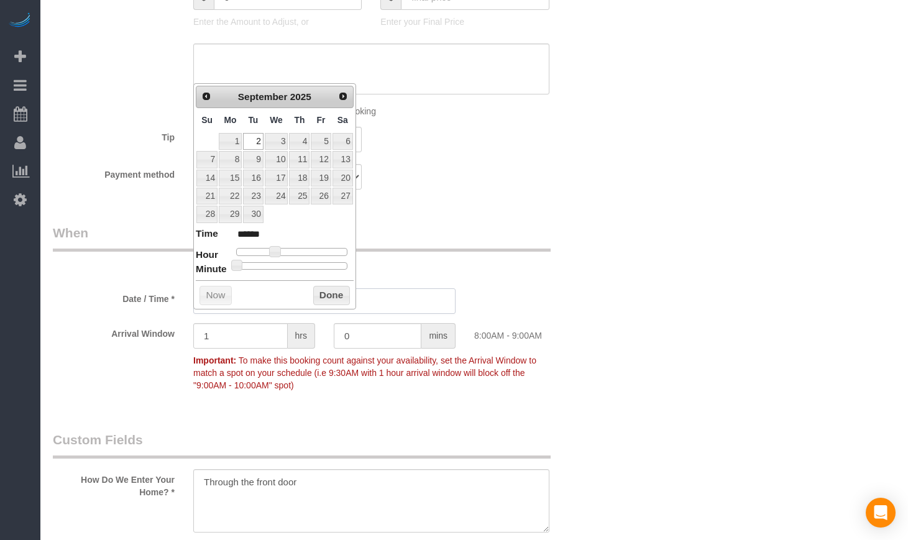
click at [257, 314] on input "09/02/2025 8:00AM" at bounding box center [324, 300] width 262 height 25
type input "09/02/2025 9:00AM"
click at [629, 323] on div "Who Email** claire.deshotels@gmail.com Name * Claire Deshotels new customer Whe…" at bounding box center [474, 248] width 843 height 2714
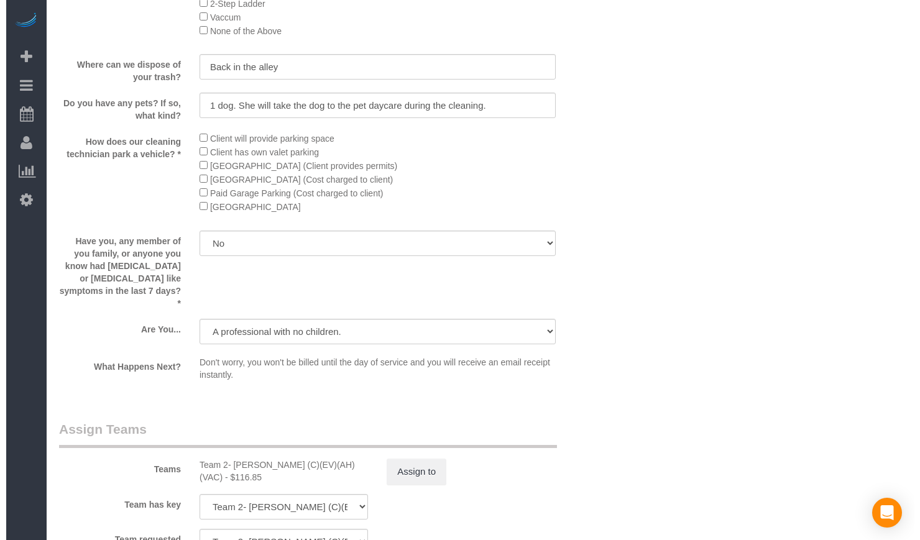
scroll to position [1977, 0]
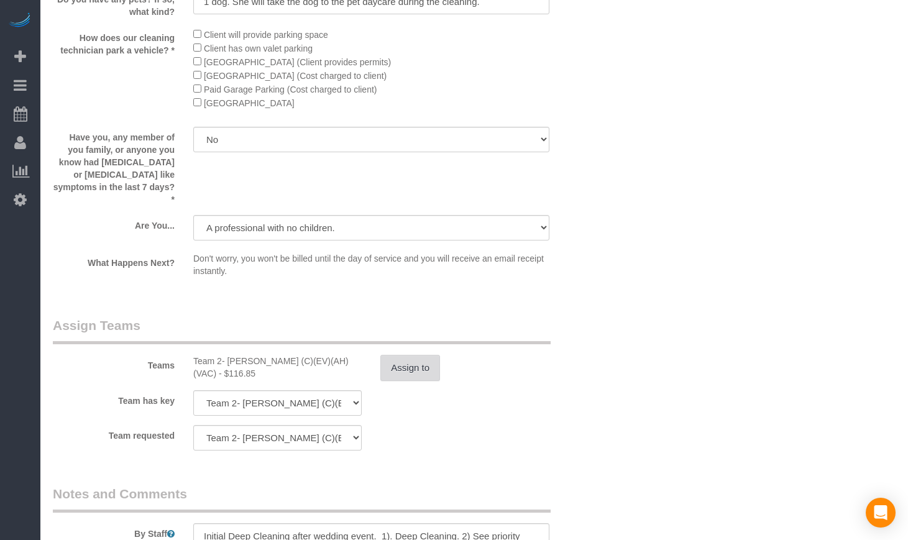
click at [409, 372] on button "Assign to" at bounding box center [411, 368] width 60 height 26
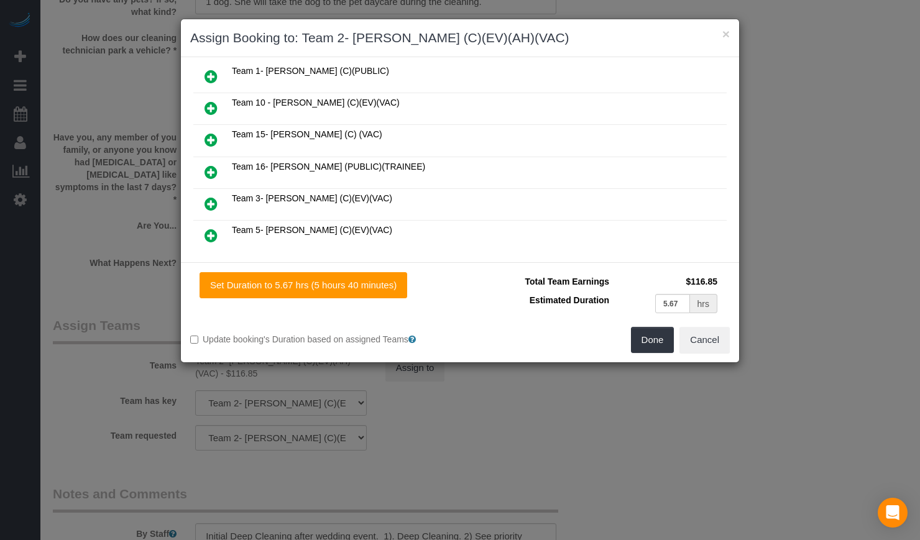
click at [214, 107] on icon at bounding box center [211, 108] width 13 height 15
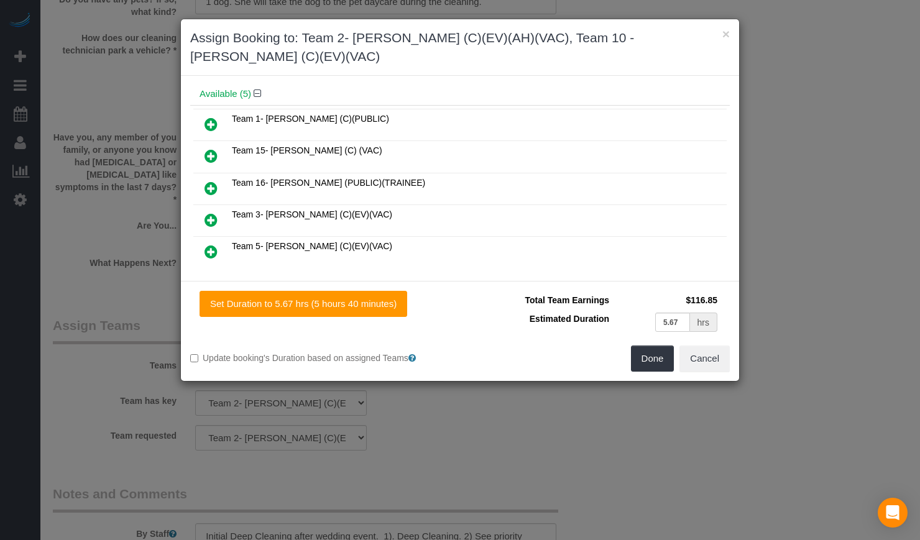
scroll to position [0, 0]
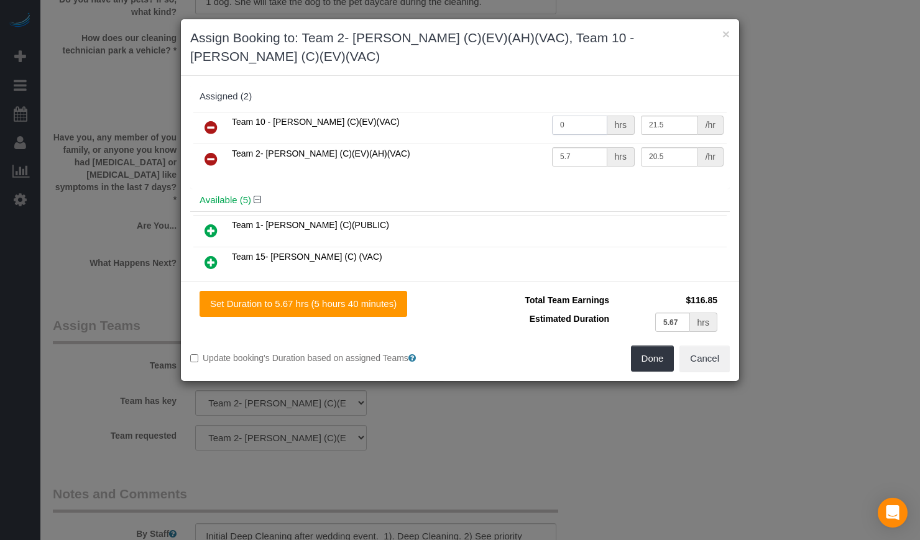
click at [587, 116] on input "0" at bounding box center [579, 125] width 55 height 19
type input "2.8"
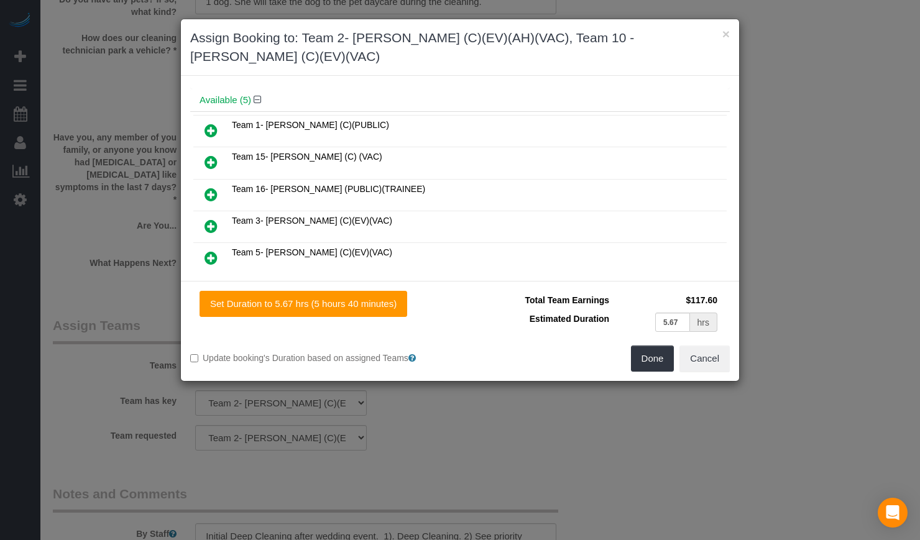
scroll to position [104, 0]
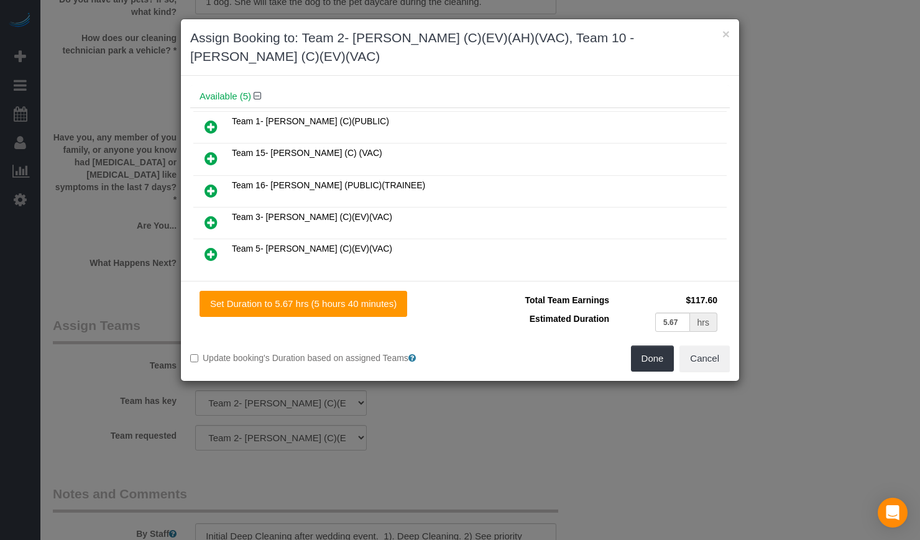
type input "2.8"
click at [213, 183] on icon at bounding box center [211, 190] width 13 height 15
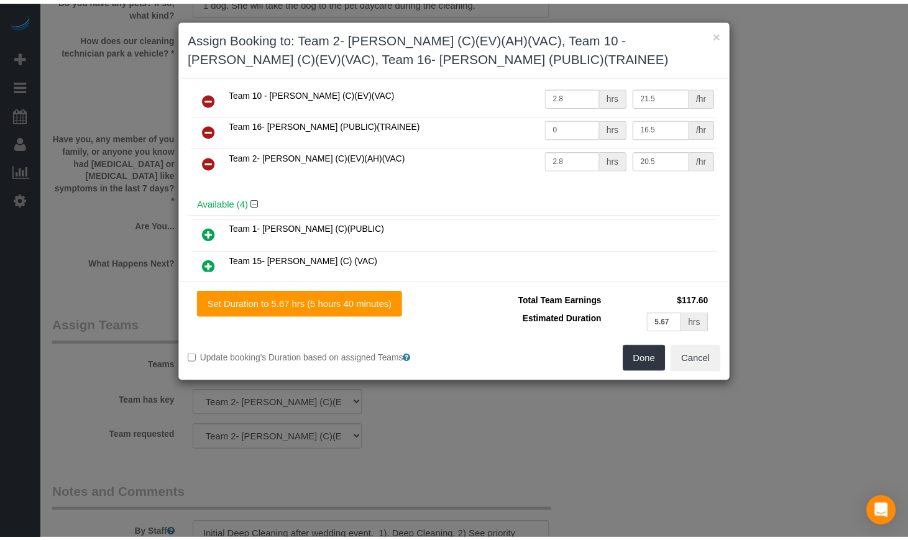
scroll to position [0, 0]
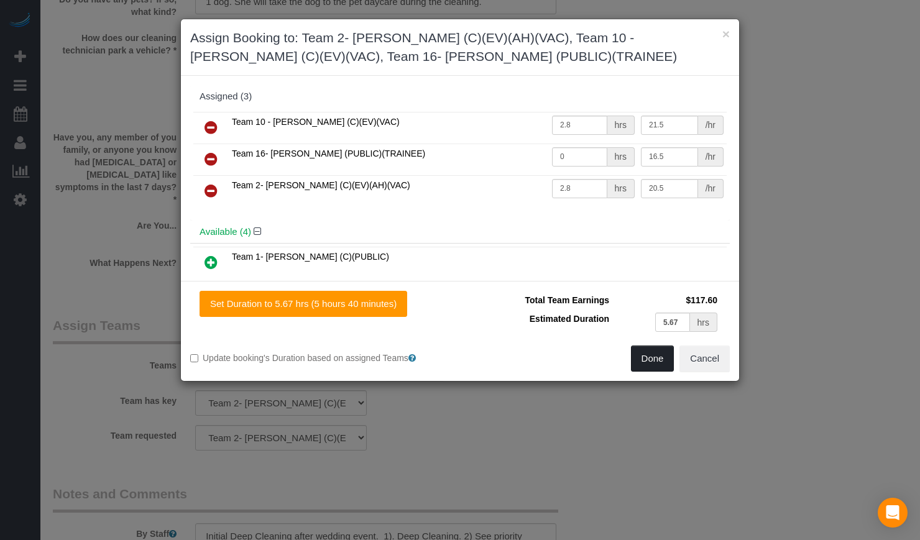
click at [668, 359] on button "Done" at bounding box center [653, 359] width 44 height 26
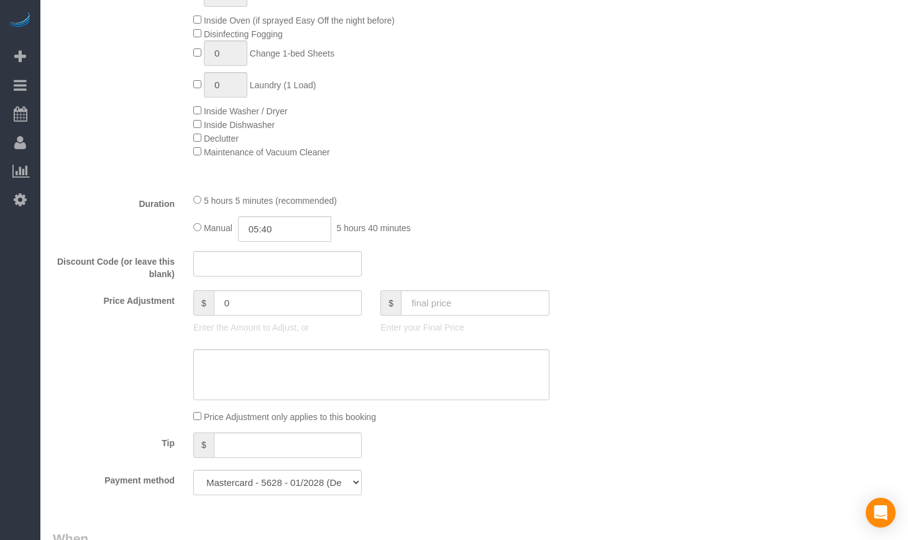
scroll to position [837, 0]
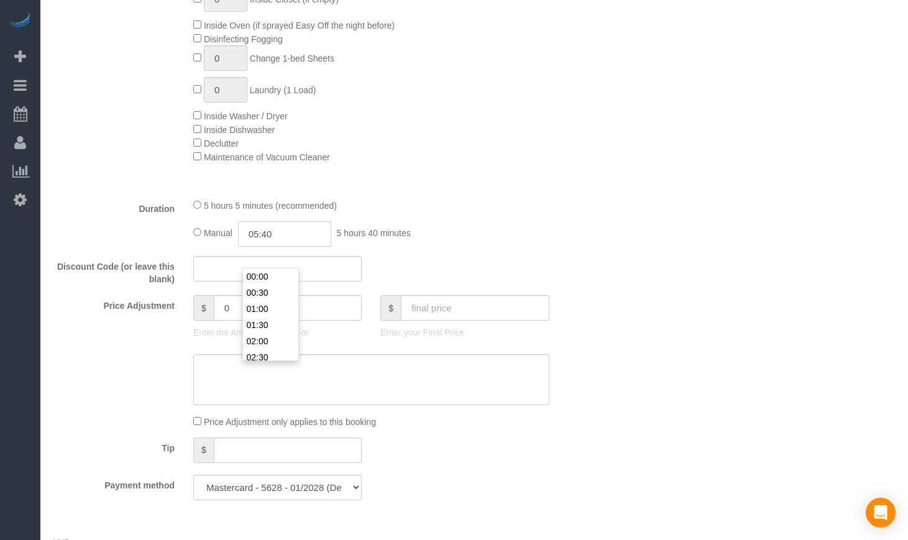
drag, startPoint x: 286, startPoint y: 258, endPoint x: 220, endPoint y: 251, distance: 66.3
click at [221, 247] on div "Manual 05:40 5 hours 40 minutes" at bounding box center [371, 233] width 356 height 25
click at [265, 247] on input "05:40" at bounding box center [284, 233] width 93 height 25
click at [313, 247] on input "02:40" at bounding box center [284, 233] width 93 height 25
type input "02:50"
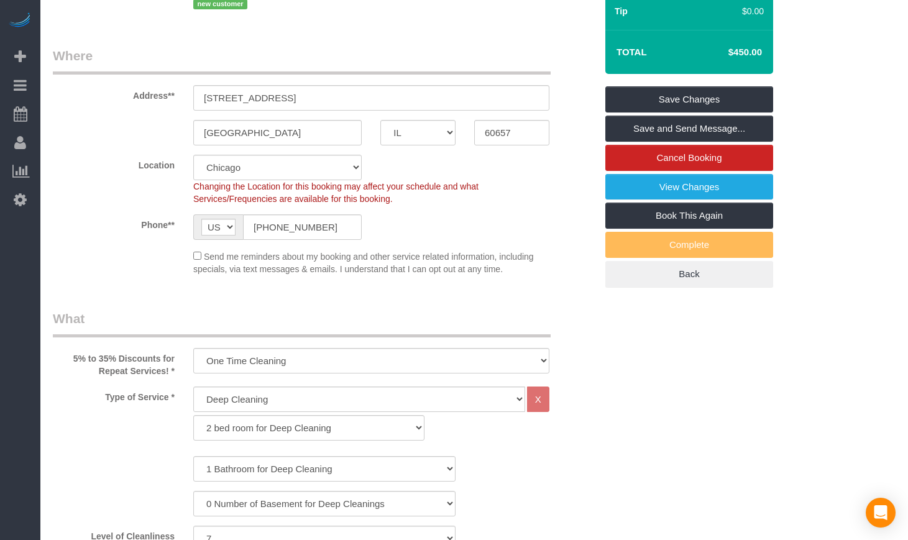
scroll to position [0, 0]
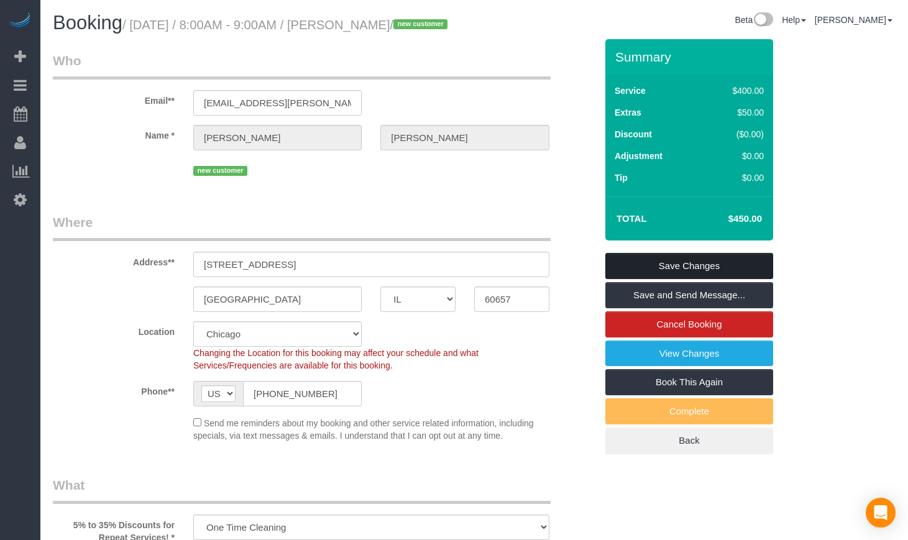
click at [718, 279] on link "Save Changes" at bounding box center [690, 266] width 168 height 26
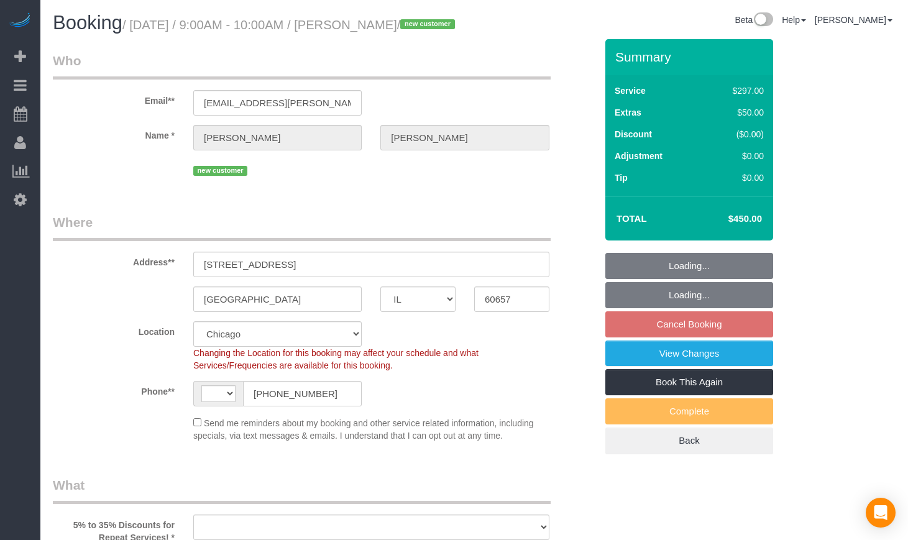
select select "IL"
select select "number:1"
select select "number:58"
select select "number:139"
select select "number:106"
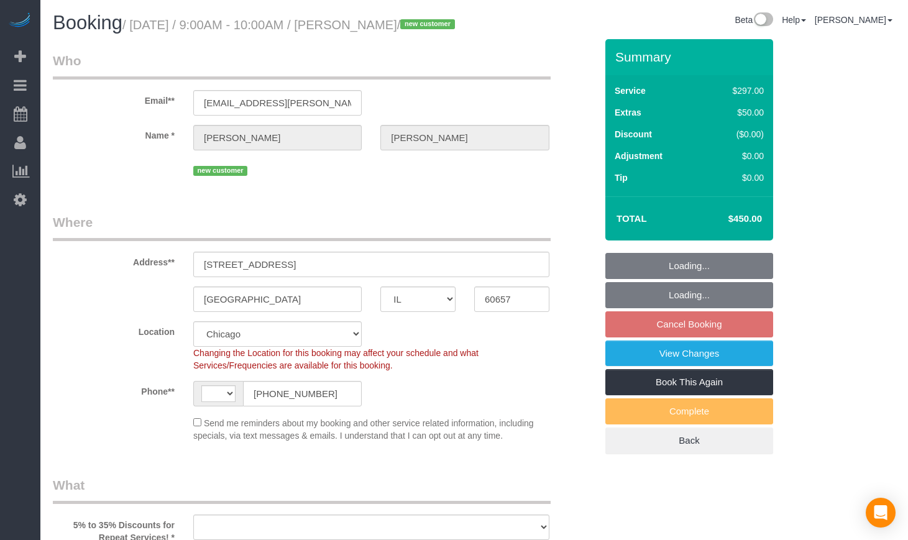
select select "string:[GEOGRAPHIC_DATA]"
select select "object:821"
select select "513"
select select "7"
select select "object:1072"
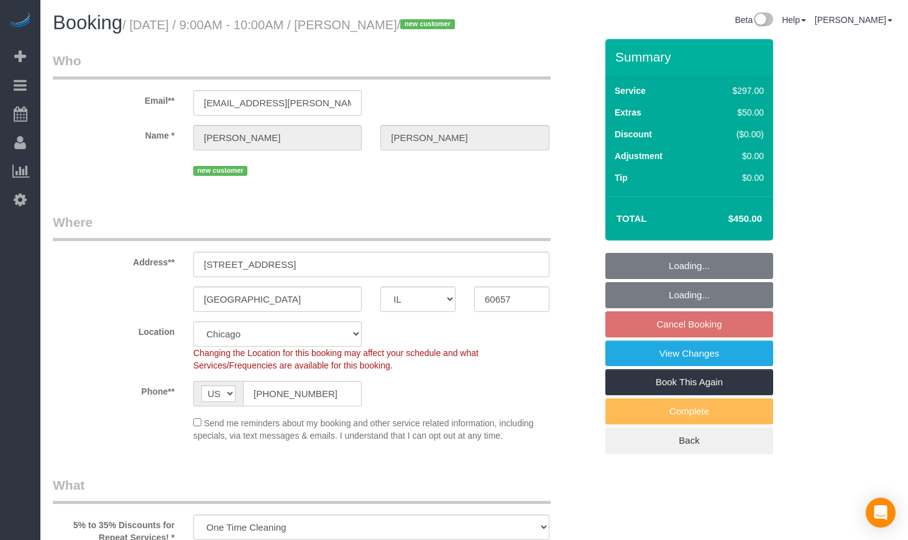
select select "7"
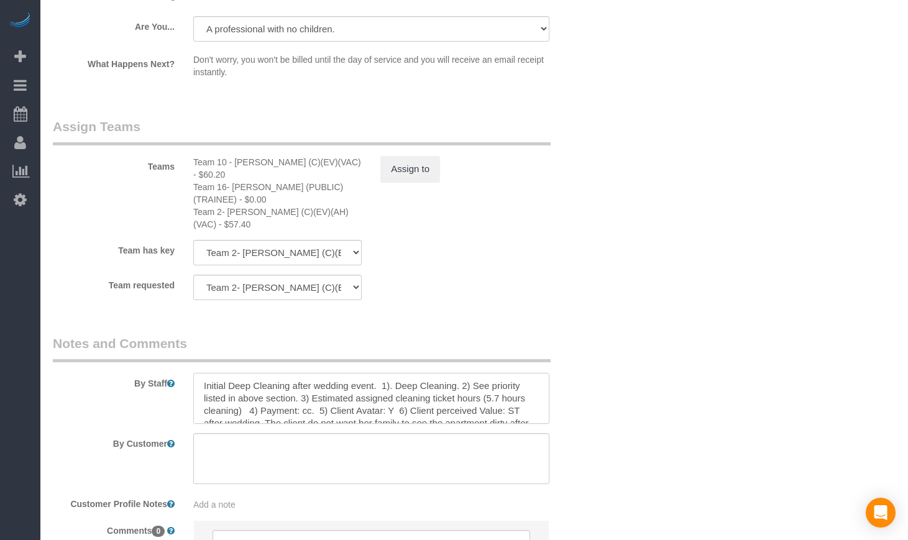
drag, startPoint x: 497, startPoint y: 393, endPoint x: 486, endPoint y: 393, distance: 10.6
click at [486, 393] on textarea at bounding box center [371, 398] width 356 height 51
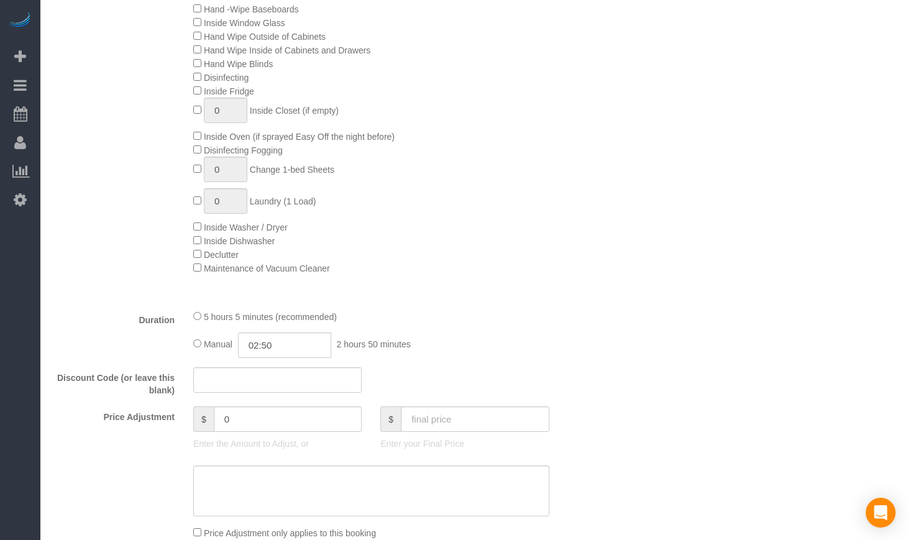
scroll to position [207, 0]
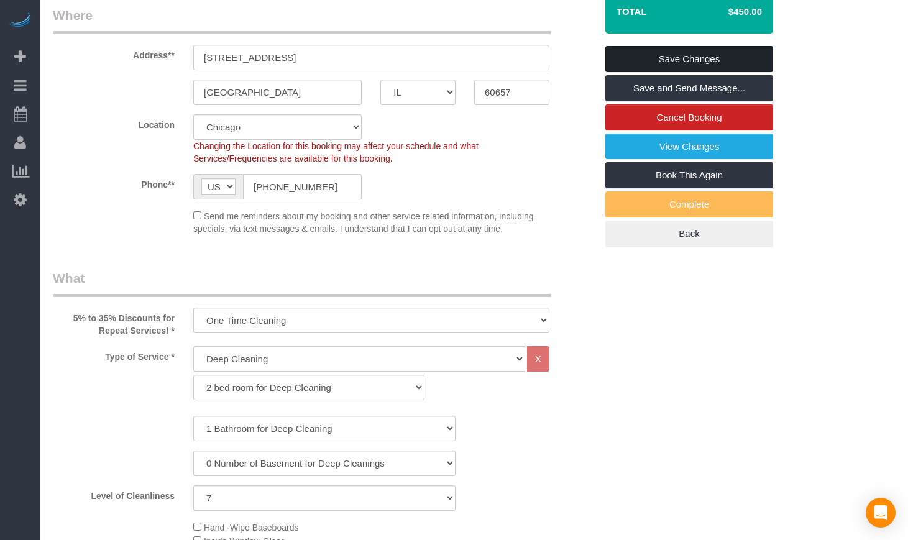
type textarea "Initial Deep Cleaning after wedding event. 1). Deep Cleaning. 2) See priority l…"
click at [699, 72] on link "Save Changes" at bounding box center [690, 59] width 168 height 26
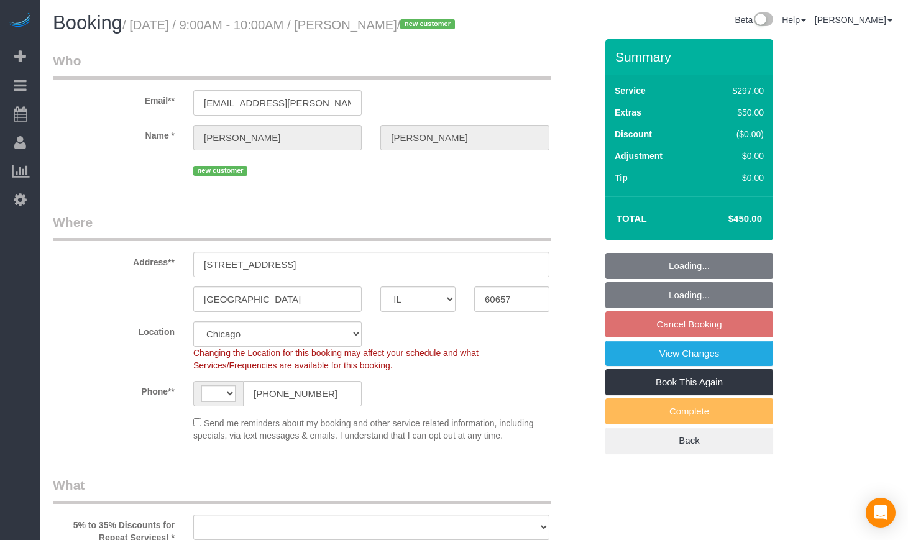
select select "IL"
select select "number:1"
select select "number:58"
select select "number:139"
select select "number:106"
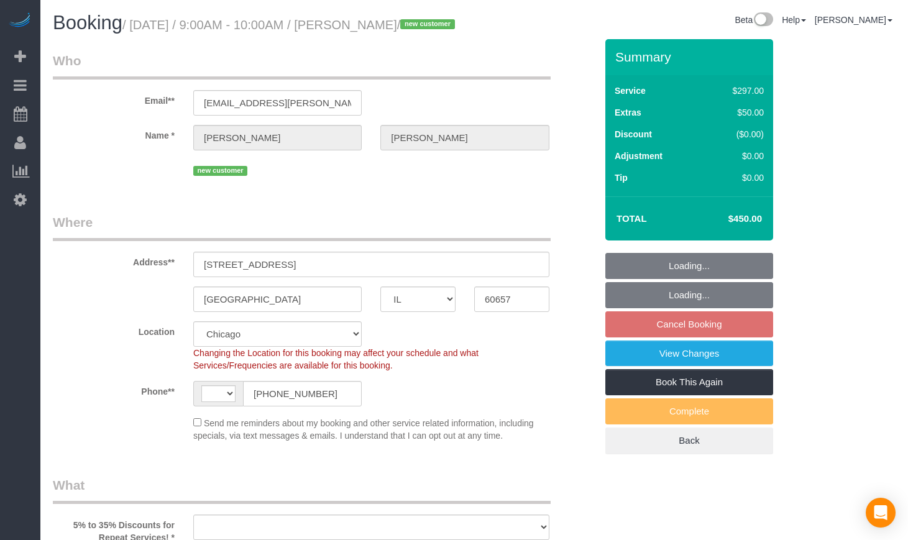
select select "string:[GEOGRAPHIC_DATA]"
select select "object:1072"
select select "513"
select select "7"
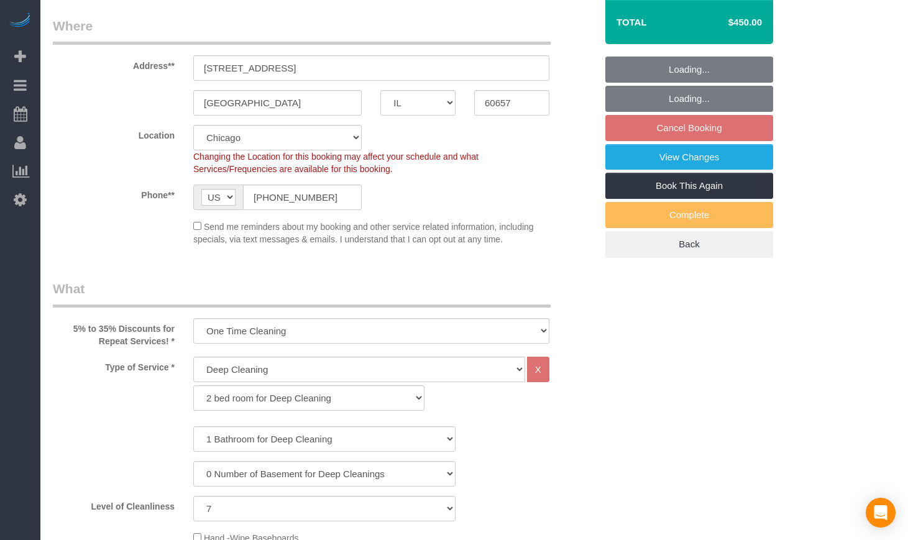
select select "7"
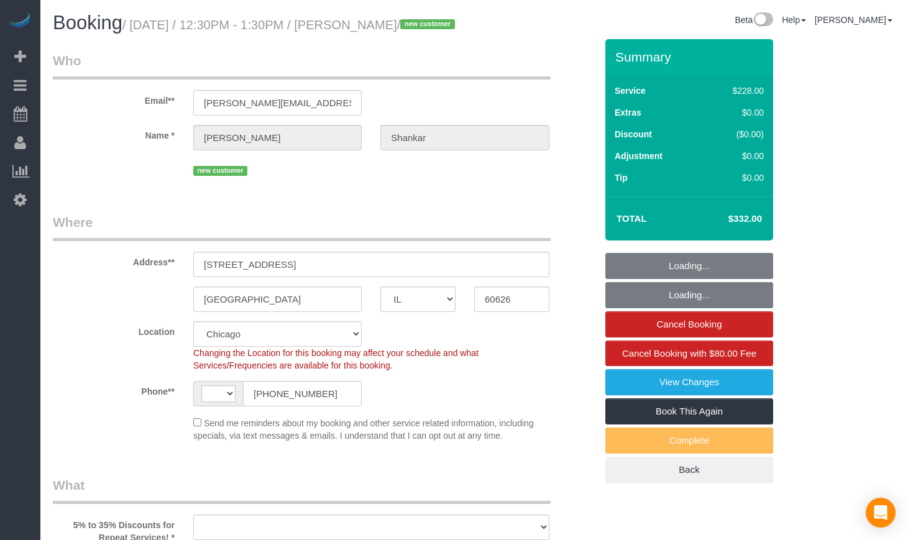
select select "IL"
select select "number:1"
select select "number:58"
select select "number:139"
select select "number:106"
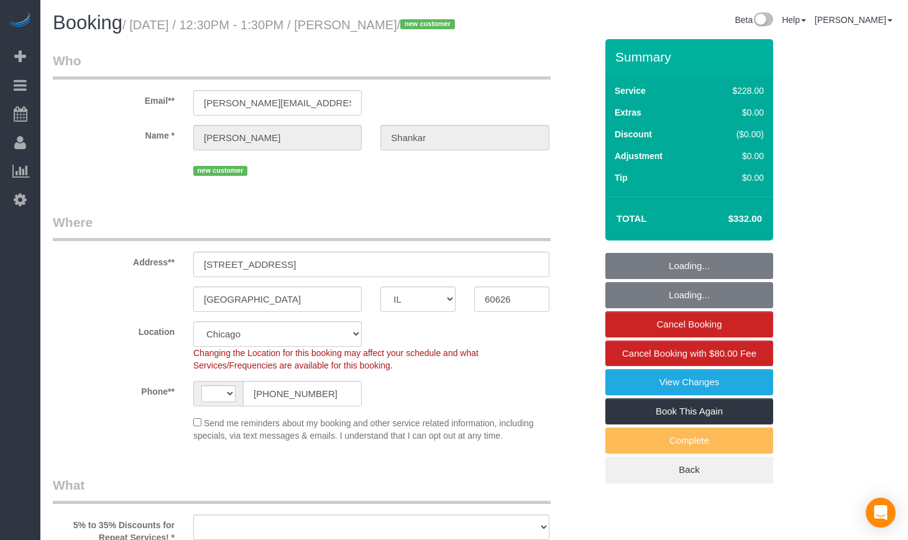
select select "512"
select select "2"
select select "6"
select select "string:[GEOGRAPHIC_DATA]"
select select "object:962"
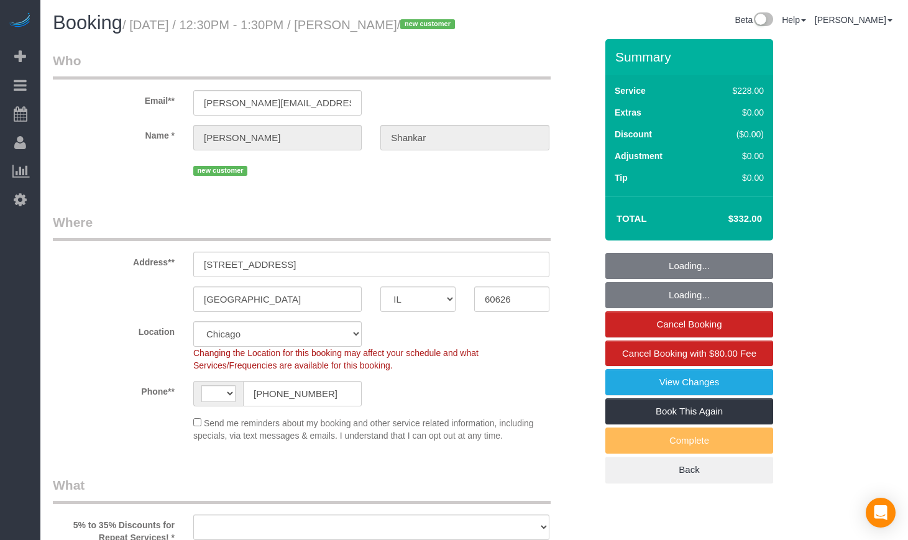
select select "string:fspay-bd81d4a9-0332-412c-b586-096a36254d65"
select select "spot1"
select select "2"
select select "6"
select select "object:1126"
